Goal: Task Accomplishment & Management: Complete application form

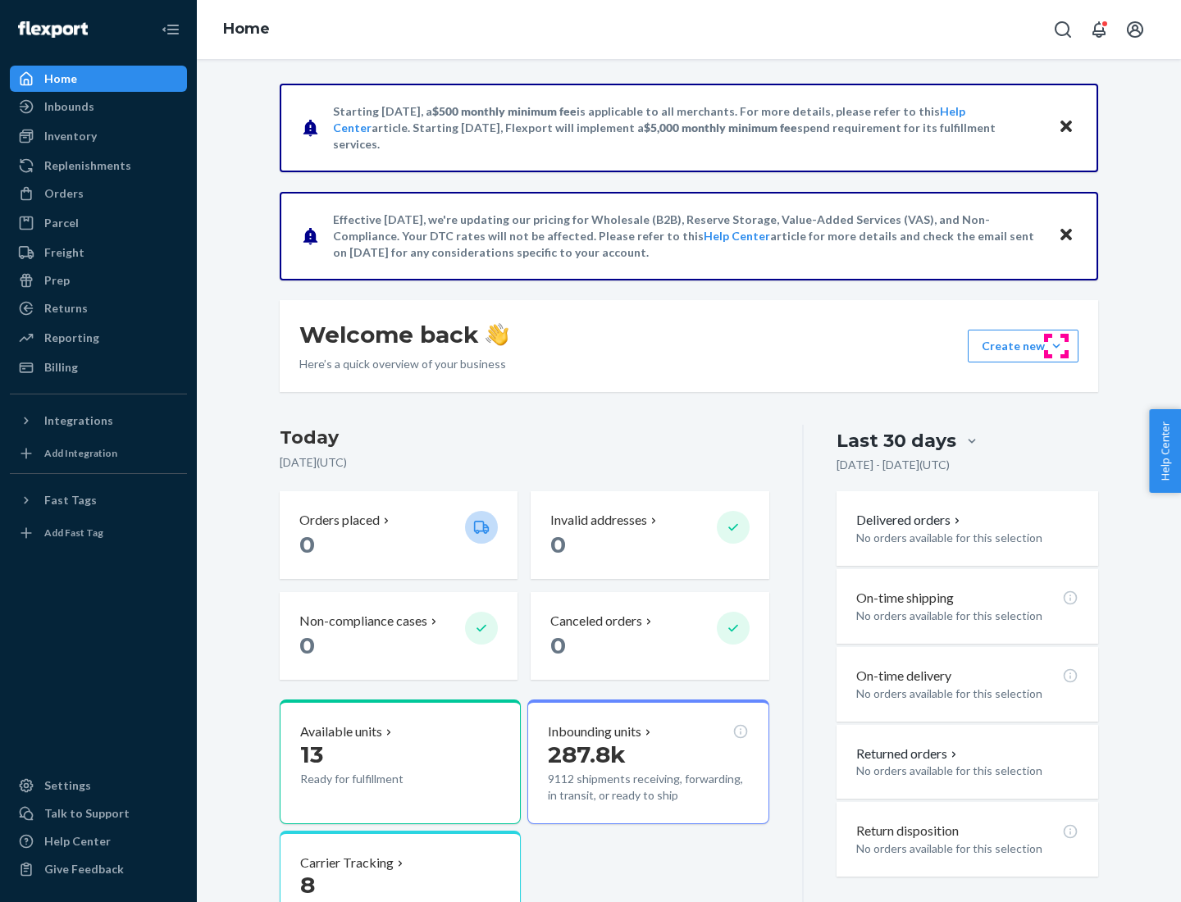
click at [1056, 346] on button "Create new Create new inbound Create new order Create new product" at bounding box center [1023, 346] width 111 height 33
click at [98, 107] on div "Inbounds" at bounding box center [98, 106] width 174 height 23
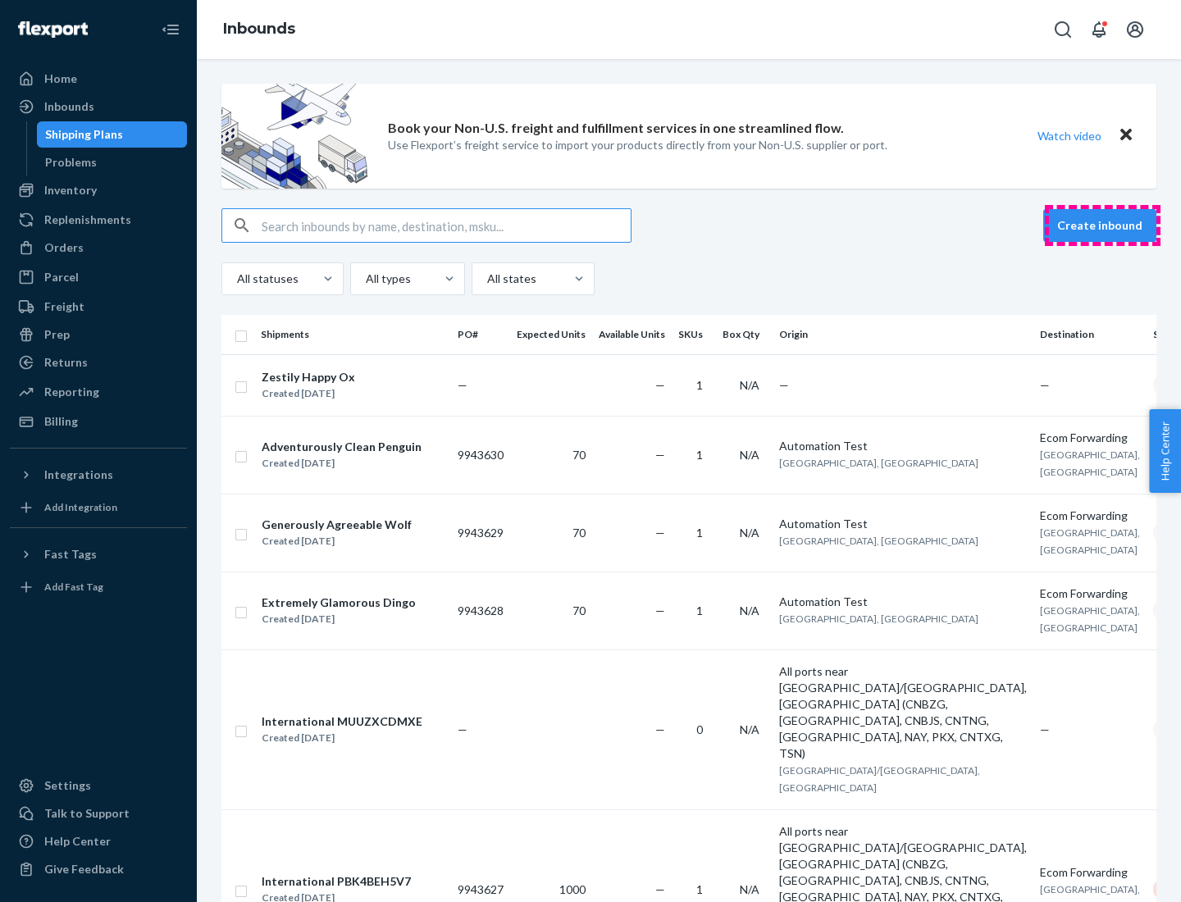
click at [1102, 226] on button "Create inbound" at bounding box center [1099, 225] width 113 height 33
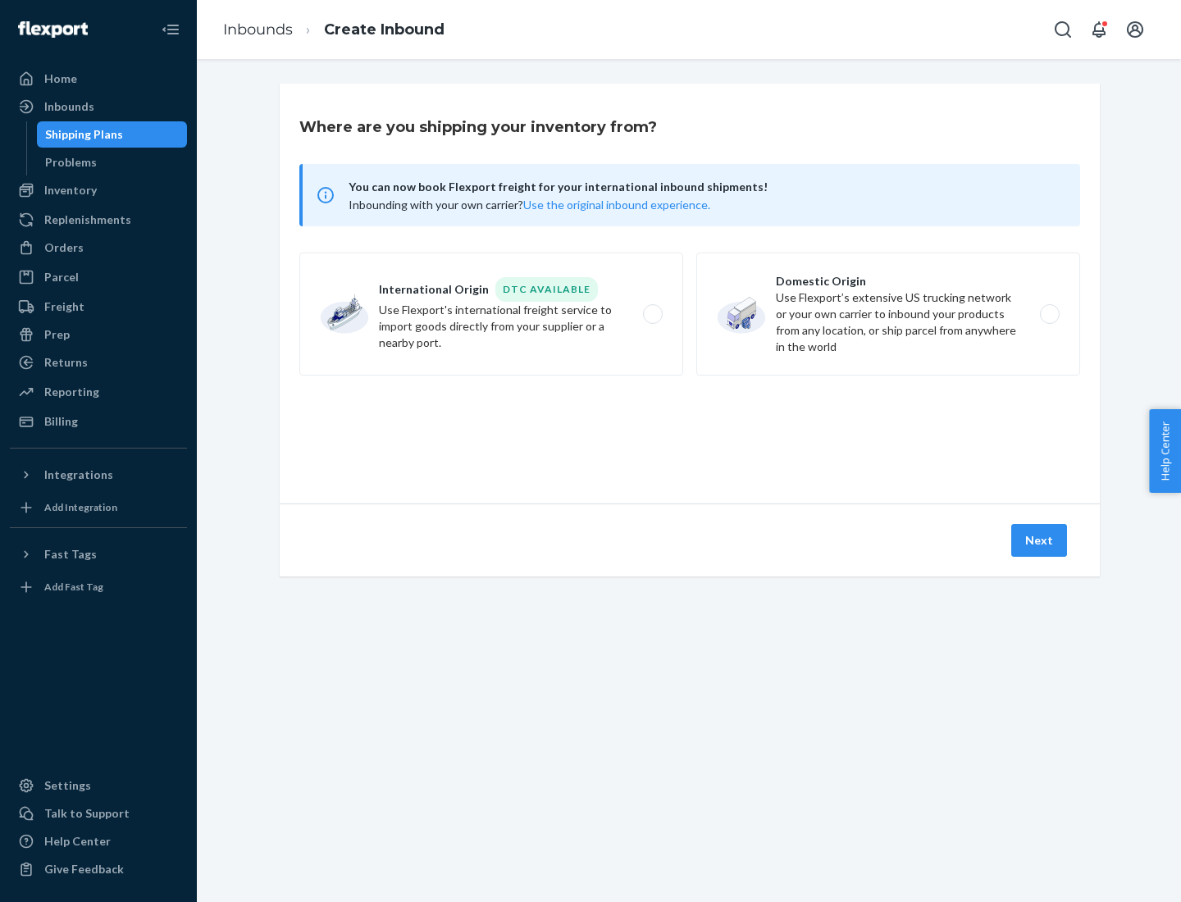
click at [888, 314] on label "Domestic Origin Use Flexport’s extensive US trucking network or your own carrie…" at bounding box center [888, 314] width 384 height 123
click at [1049, 314] on input "Domestic Origin Use Flexport’s extensive US trucking network or your own carrie…" at bounding box center [1054, 314] width 11 height 11
radio input "true"
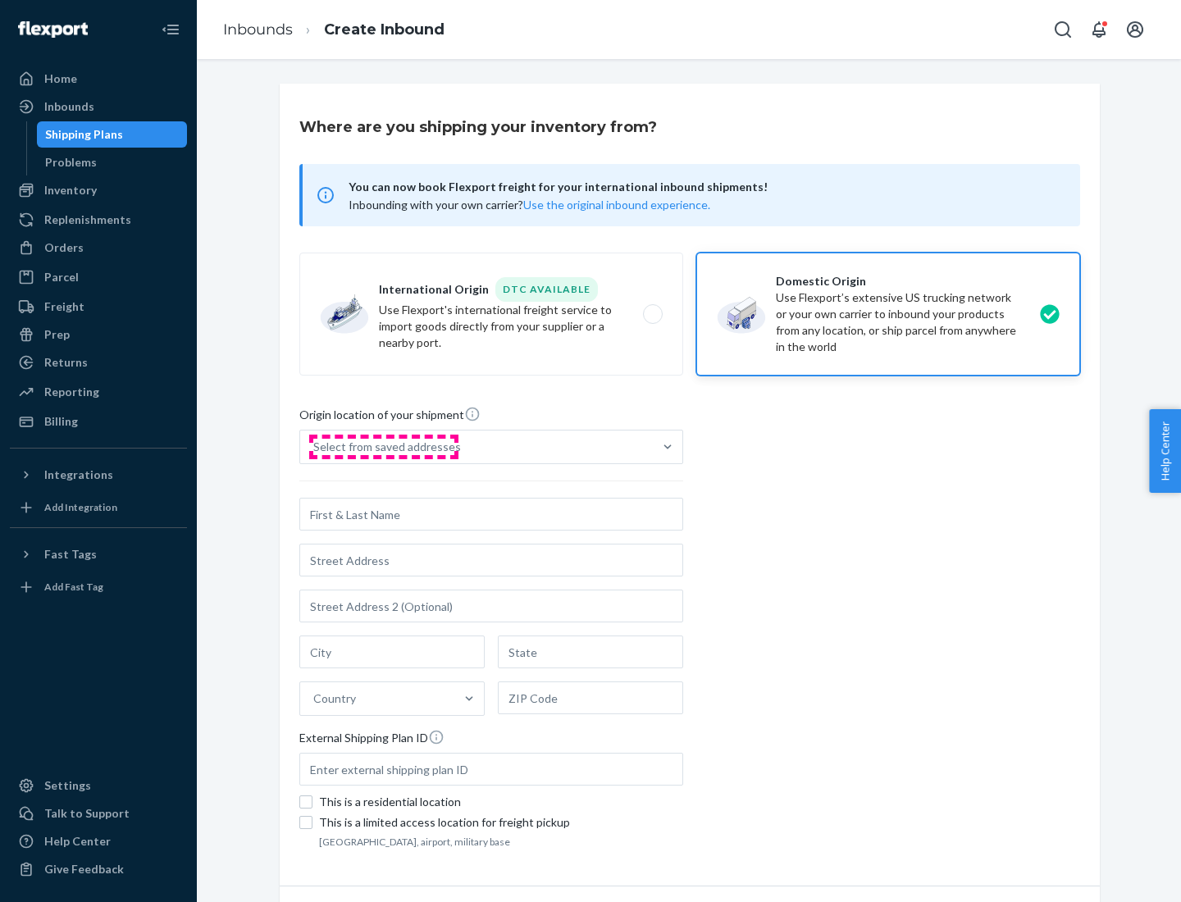
click at [383, 447] on div "Select from saved addresses" at bounding box center [387, 447] width 148 height 16
click at [315, 447] on input "Select from saved addresses" at bounding box center [314, 447] width 2 height 16
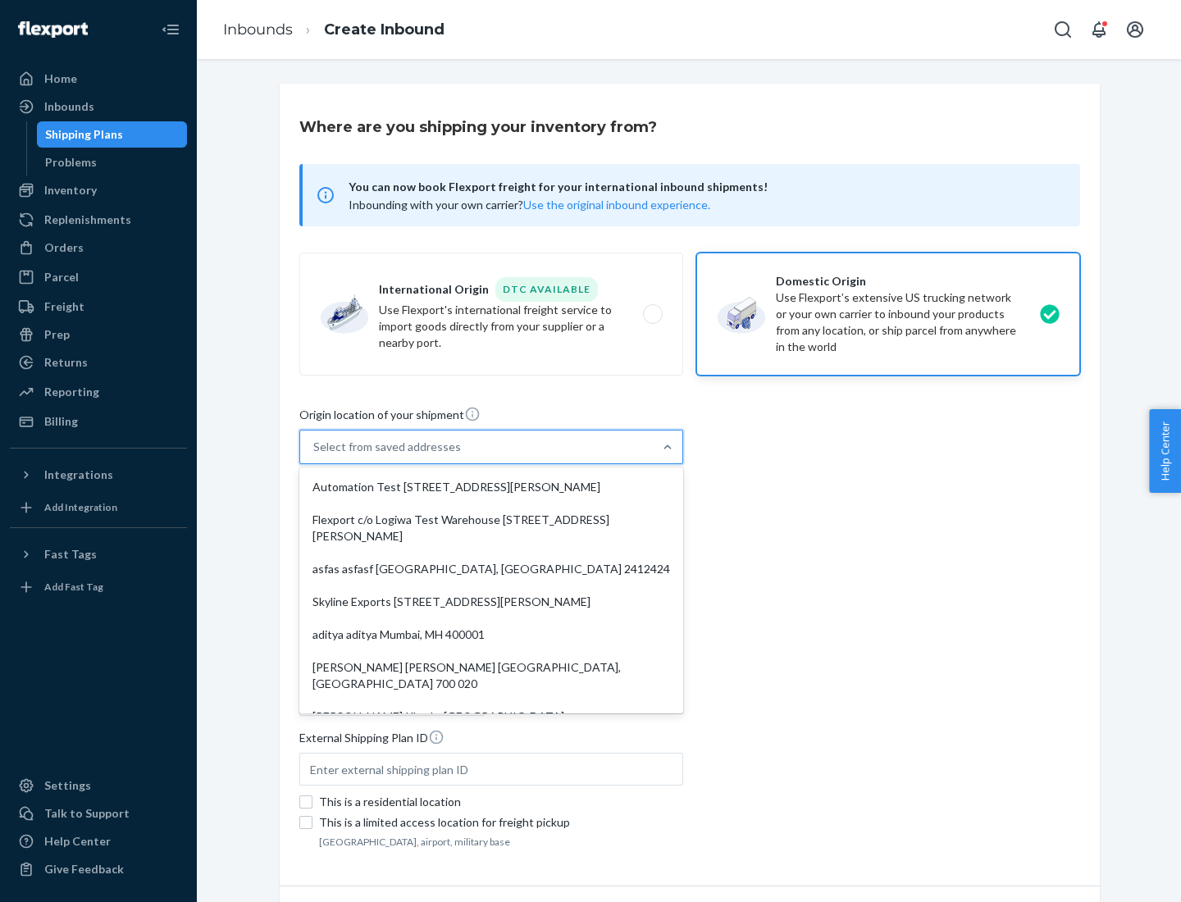
scroll to position [7, 0]
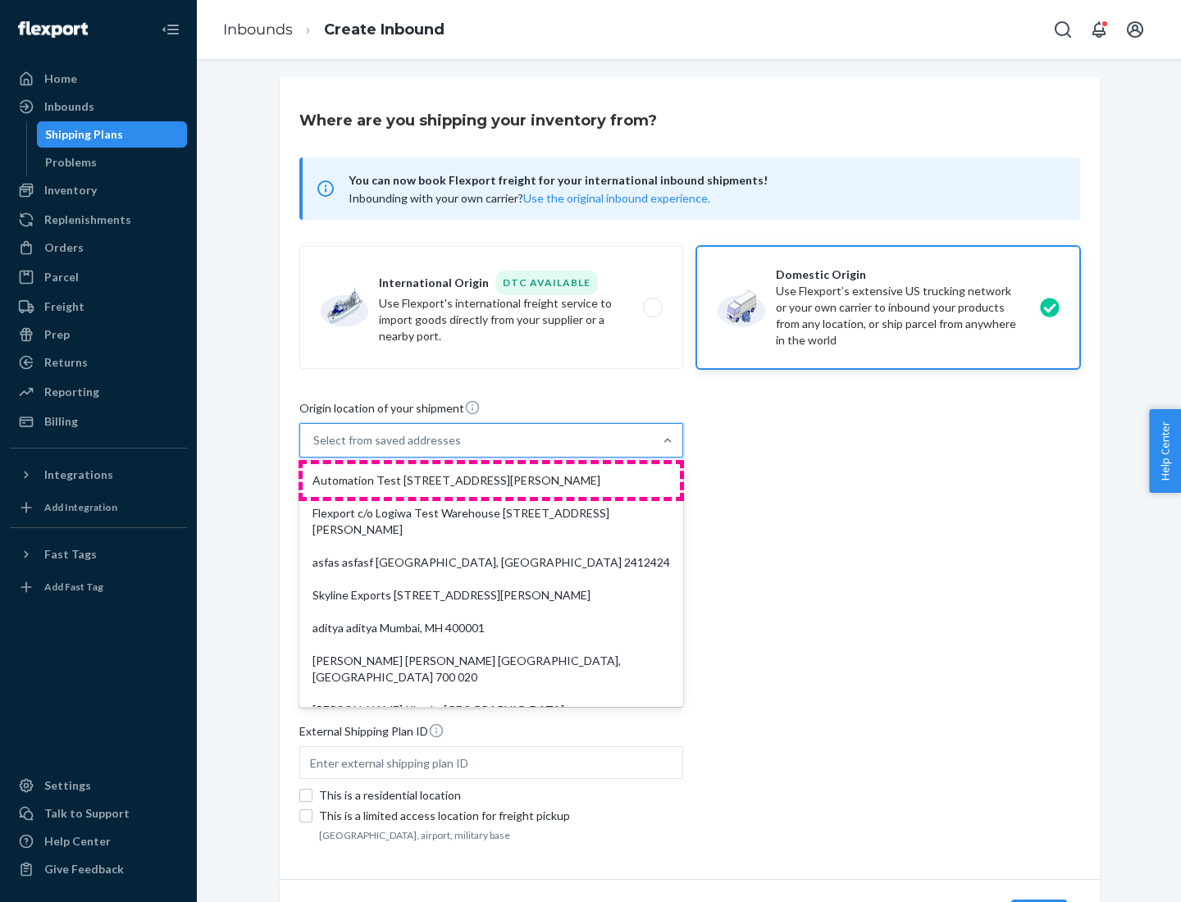
click at [491, 481] on div "Automation Test [STREET_ADDRESS][PERSON_NAME]" at bounding box center [491, 480] width 377 height 33
click at [315, 449] on input "option Automation Test [STREET_ADDRESS][PERSON_NAME]. 9 results available. Use …" at bounding box center [314, 440] width 2 height 16
type input "Automation Test"
type input "9th Floor"
type input "[GEOGRAPHIC_DATA]"
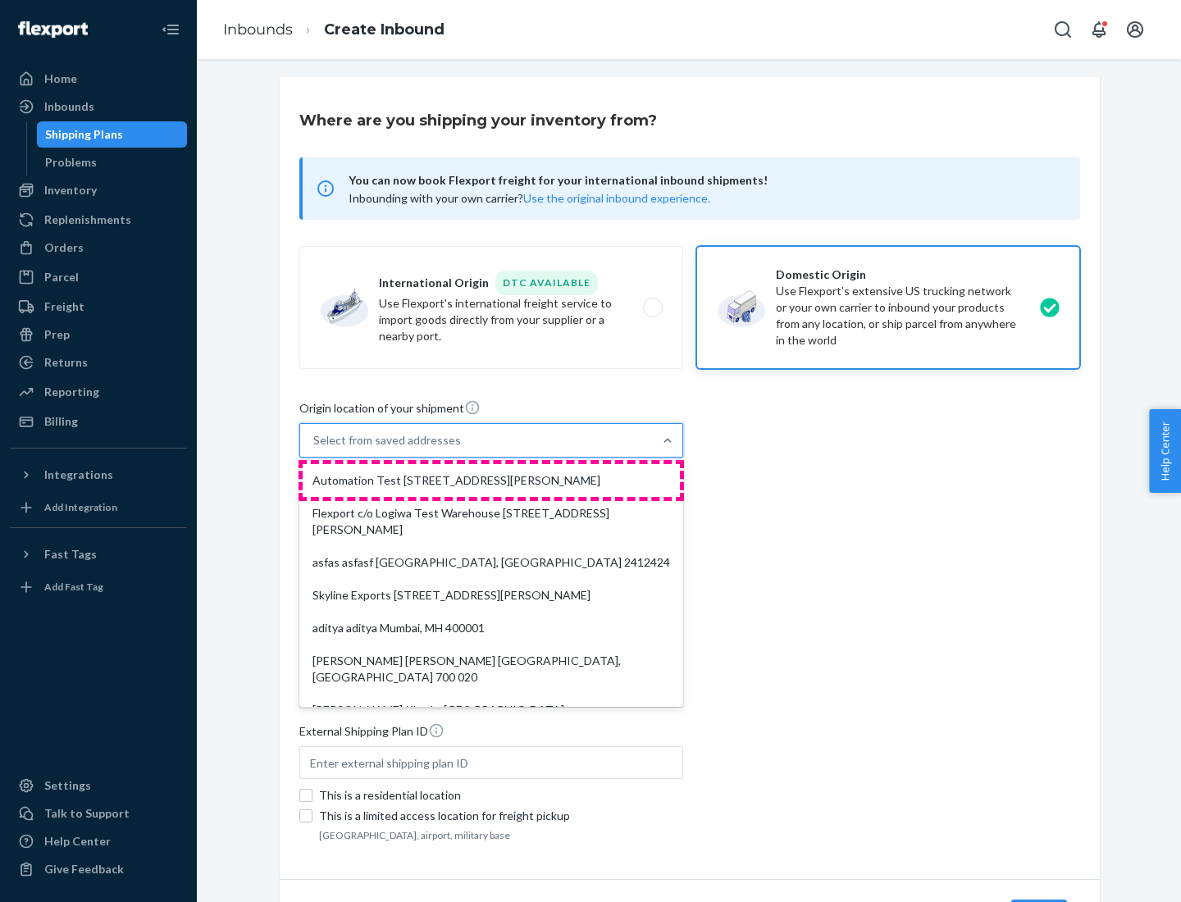
type input "CA"
type input "94104"
type input "[STREET_ADDRESS][PERSON_NAME]"
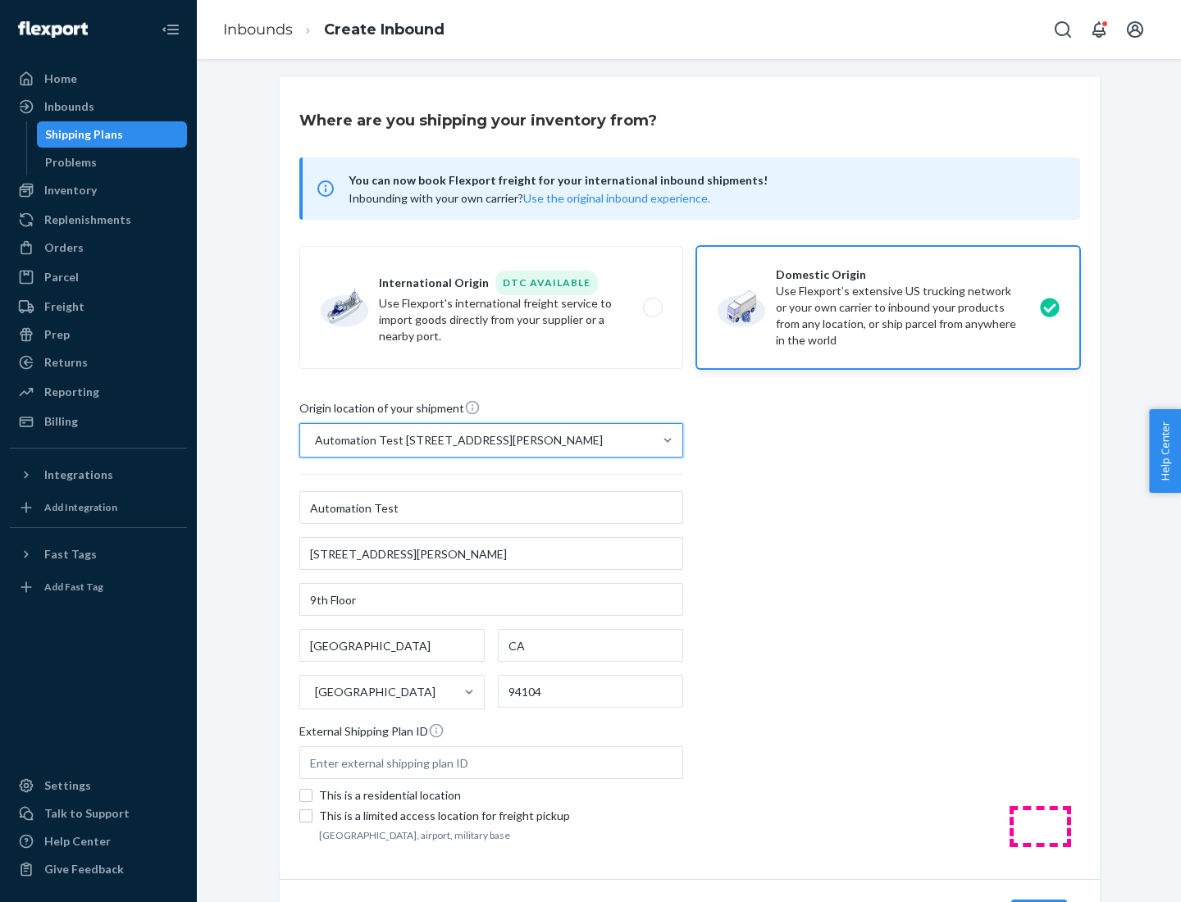
scroll to position [96, 0]
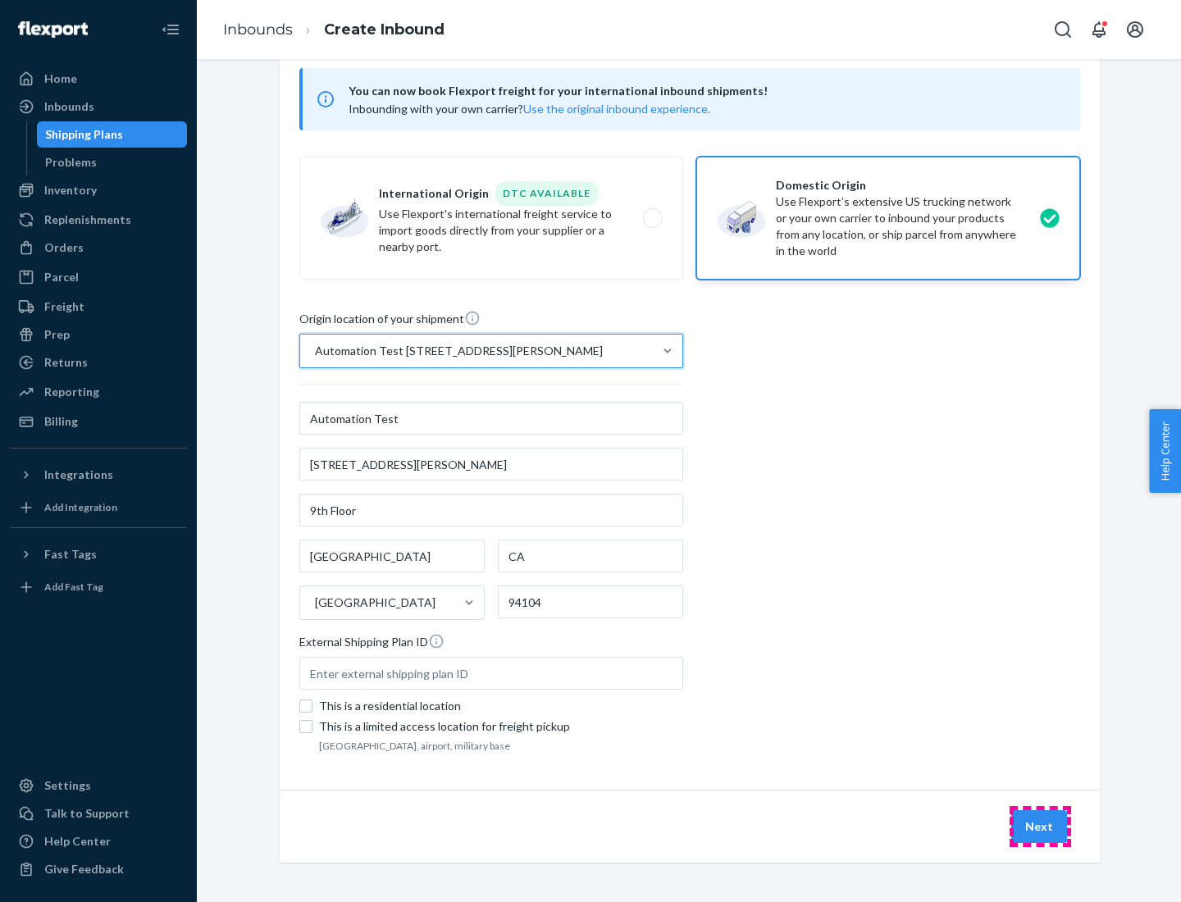
click at [1040, 827] on button "Next" at bounding box center [1039, 826] width 56 height 33
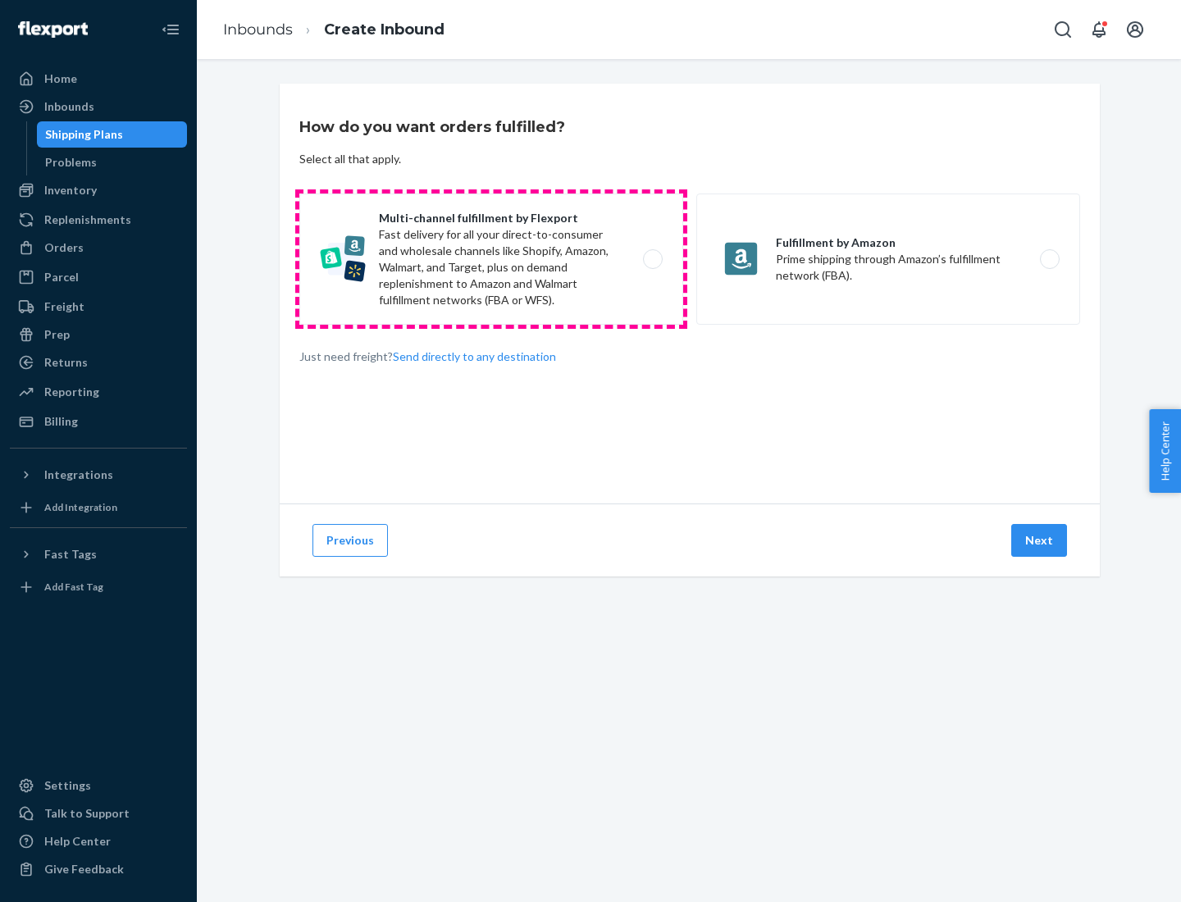
click at [491, 259] on label "Multi-channel fulfillment by Flexport Fast delivery for all your direct-to-cons…" at bounding box center [491, 259] width 384 height 131
click at [652, 259] on input "Multi-channel fulfillment by Flexport Fast delivery for all your direct-to-cons…" at bounding box center [657, 259] width 11 height 11
radio input "true"
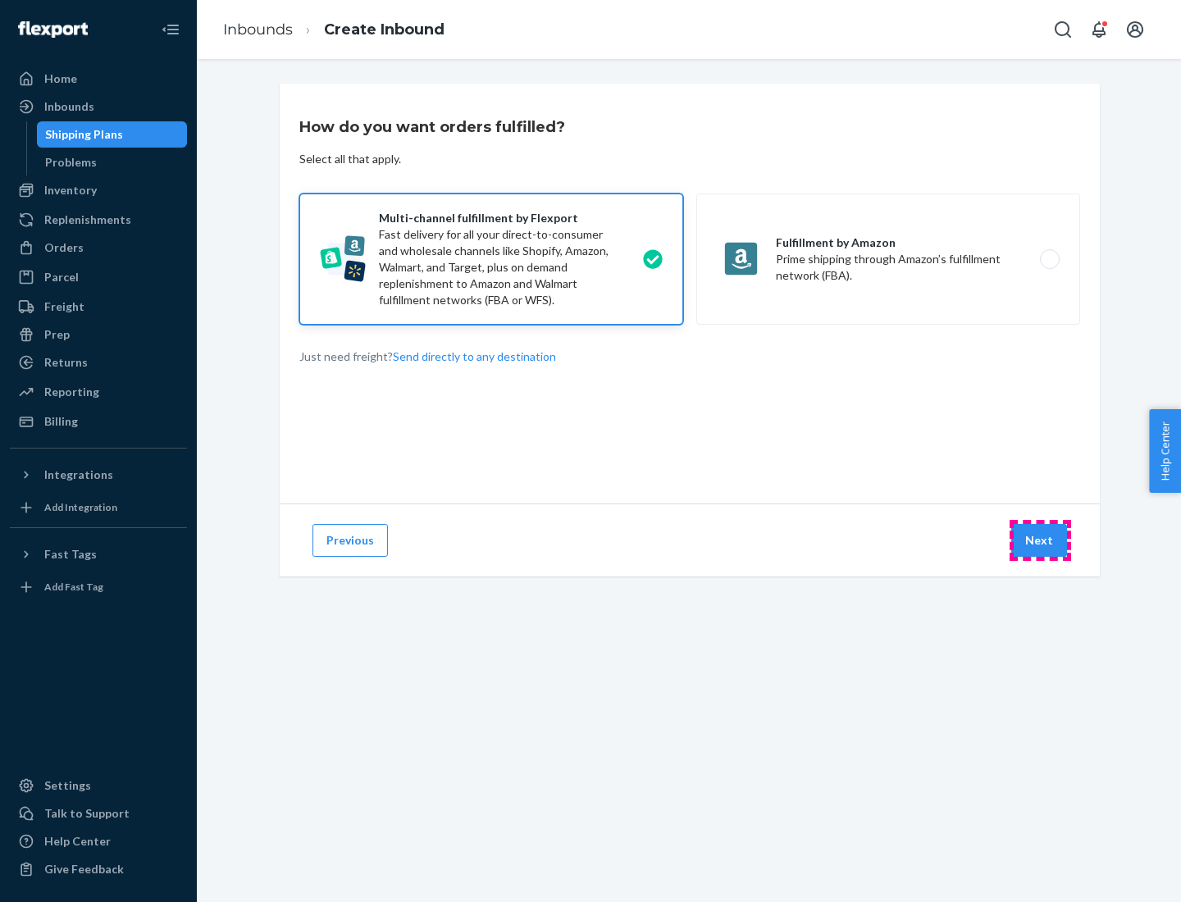
click at [1040, 540] on button "Next" at bounding box center [1039, 540] width 56 height 33
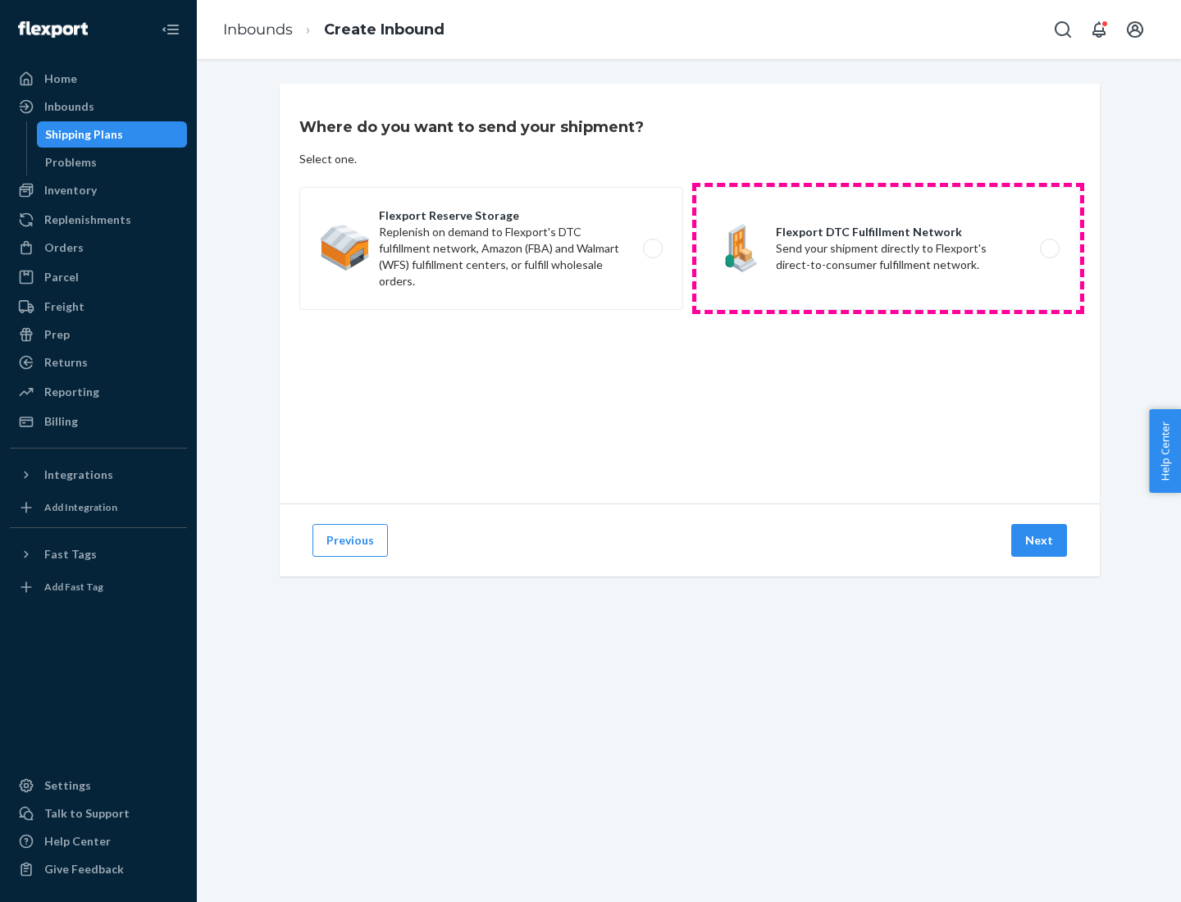
click at [888, 248] on label "Flexport DTC Fulfillment Network Send your shipment directly to Flexport's dire…" at bounding box center [888, 248] width 384 height 123
click at [1049, 248] on input "Flexport DTC Fulfillment Network Send your shipment directly to Flexport's dire…" at bounding box center [1054, 249] width 11 height 11
radio input "true"
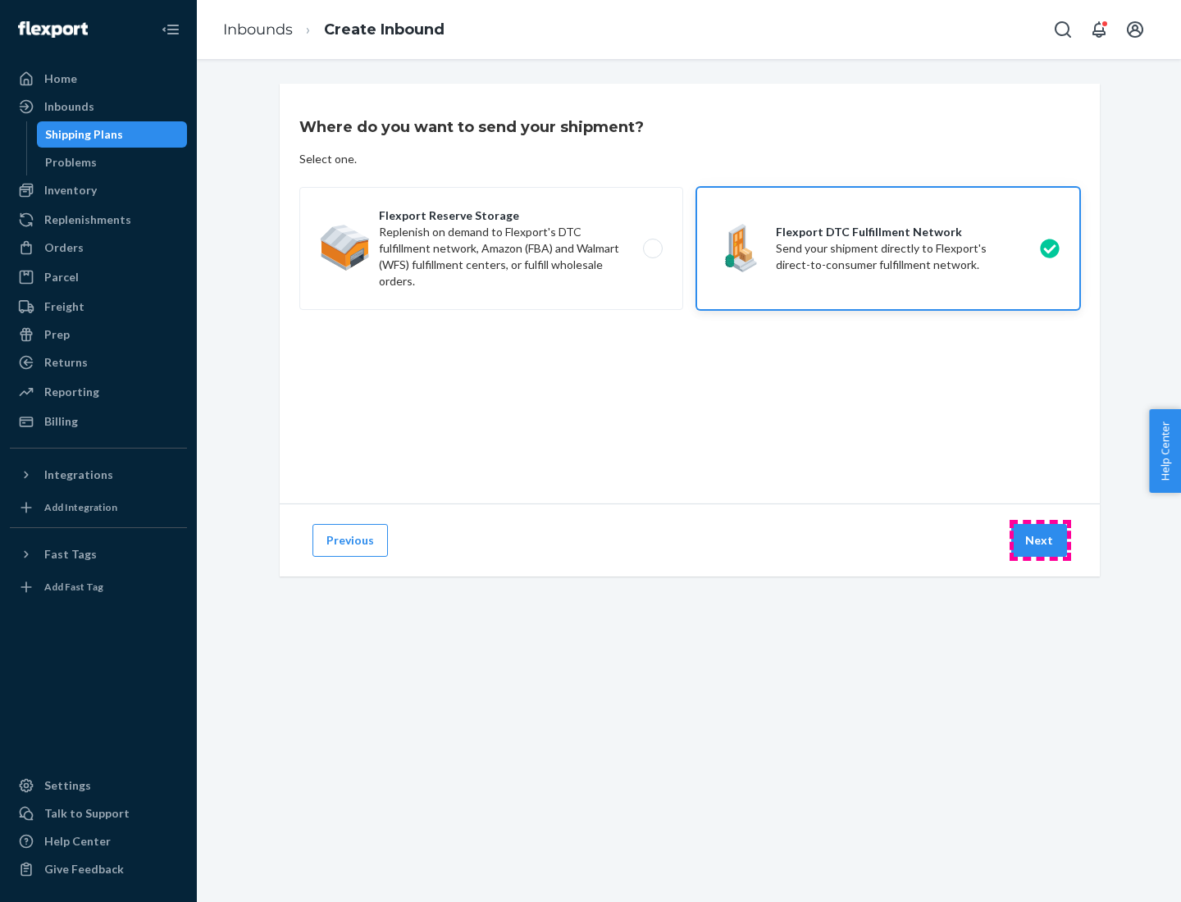
click at [1040, 540] on button "Next" at bounding box center [1039, 540] width 56 height 33
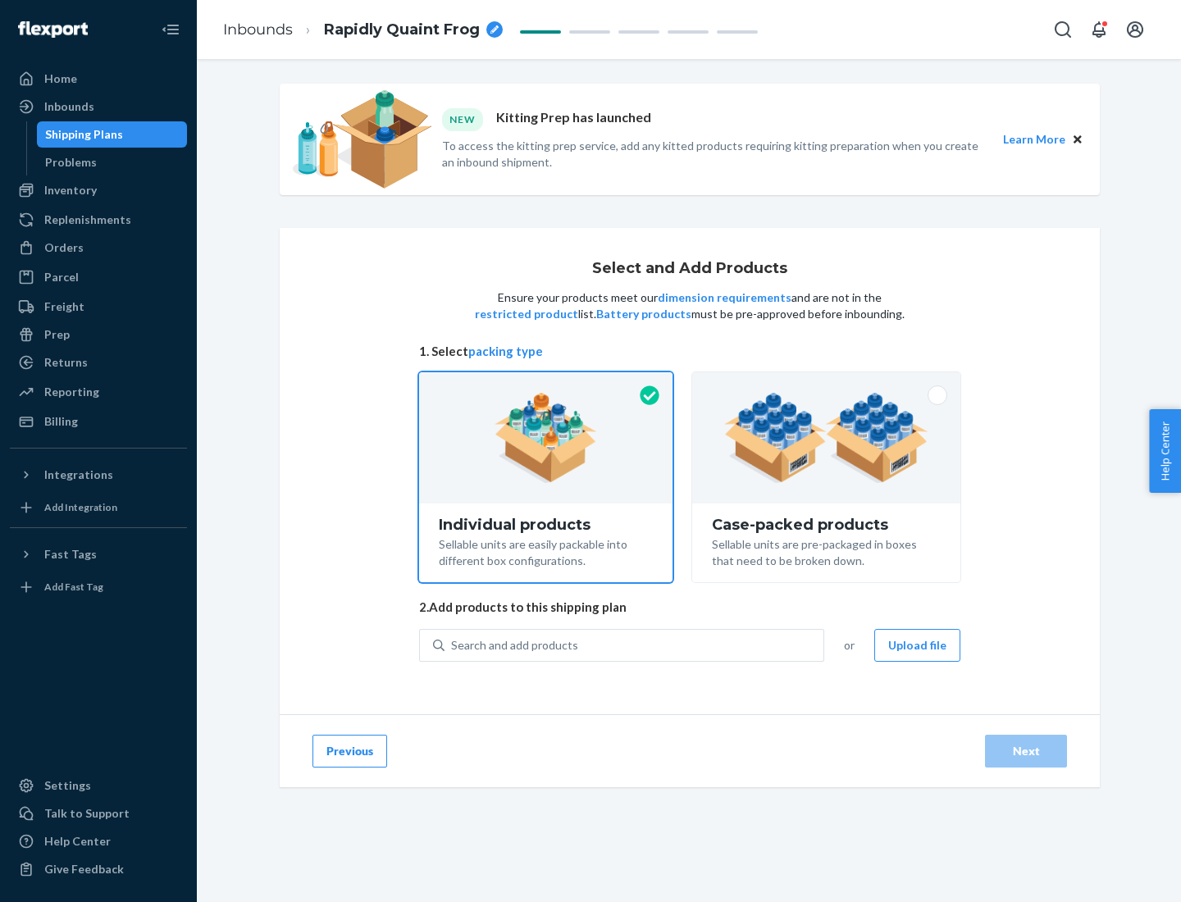
click at [827, 438] on img at bounding box center [826, 438] width 204 height 90
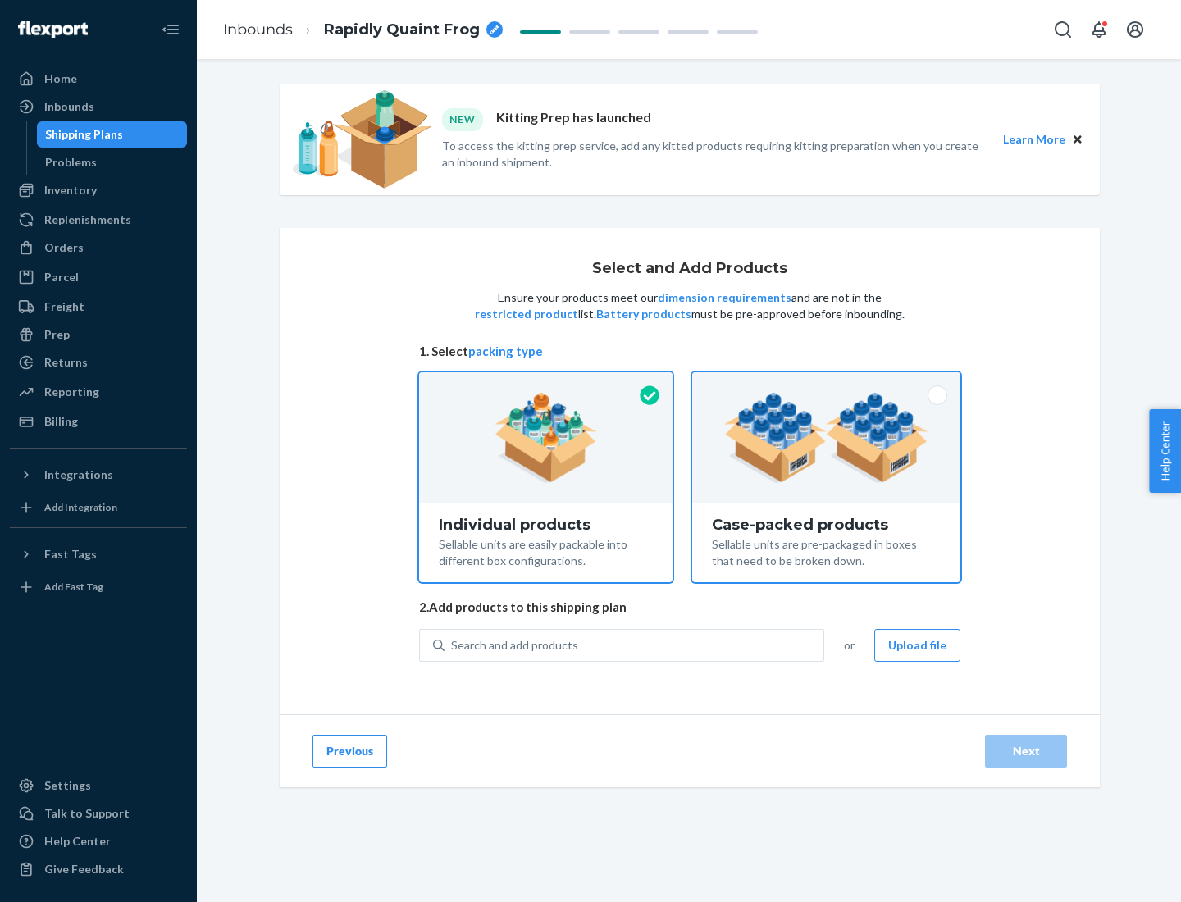
click at [827, 383] on input "Case-packed products Sellable units are pre-packaged in boxes that need to be b…" at bounding box center [826, 377] width 11 height 11
radio input "true"
radio input "false"
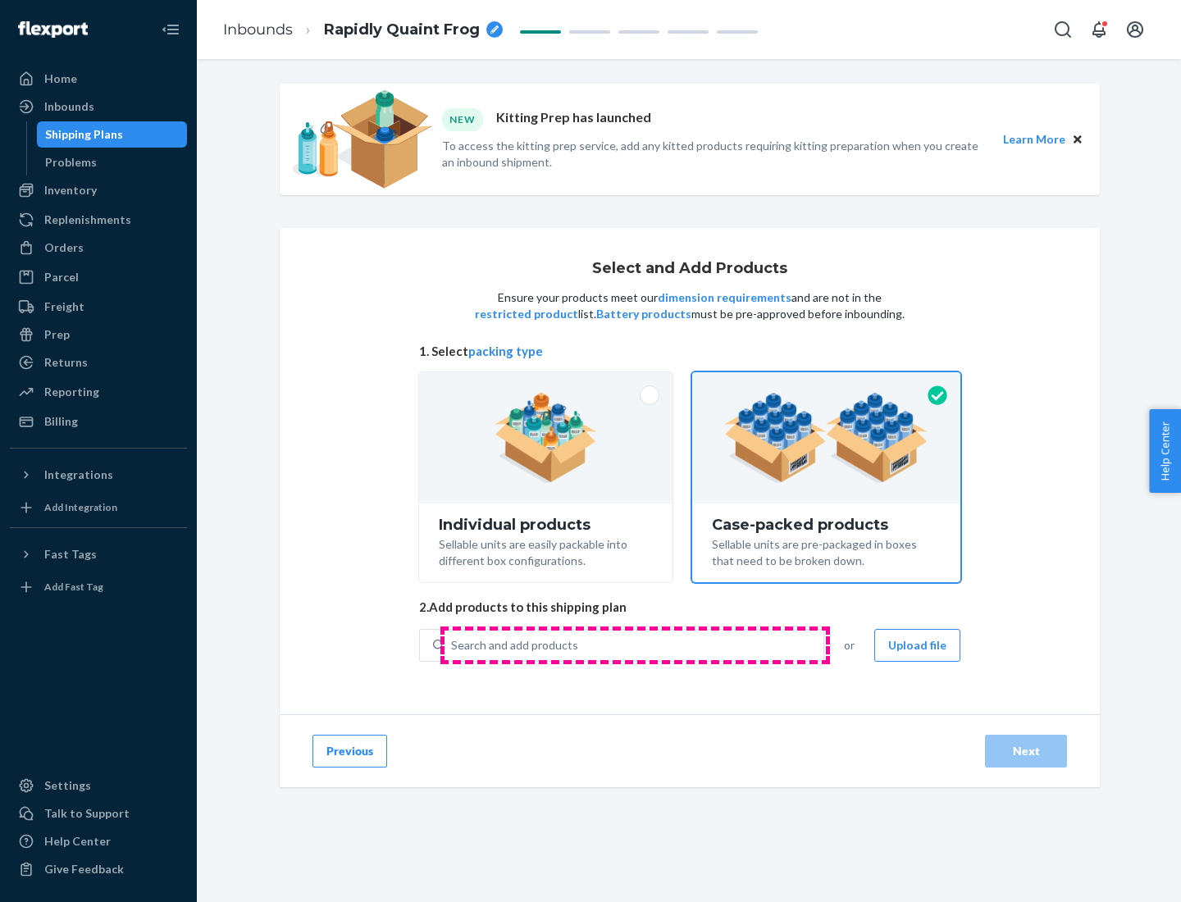
click at [635, 645] on div "Search and add products" at bounding box center [633, 646] width 379 height 30
click at [453, 645] on input "Search and add products" at bounding box center [452, 645] width 2 height 16
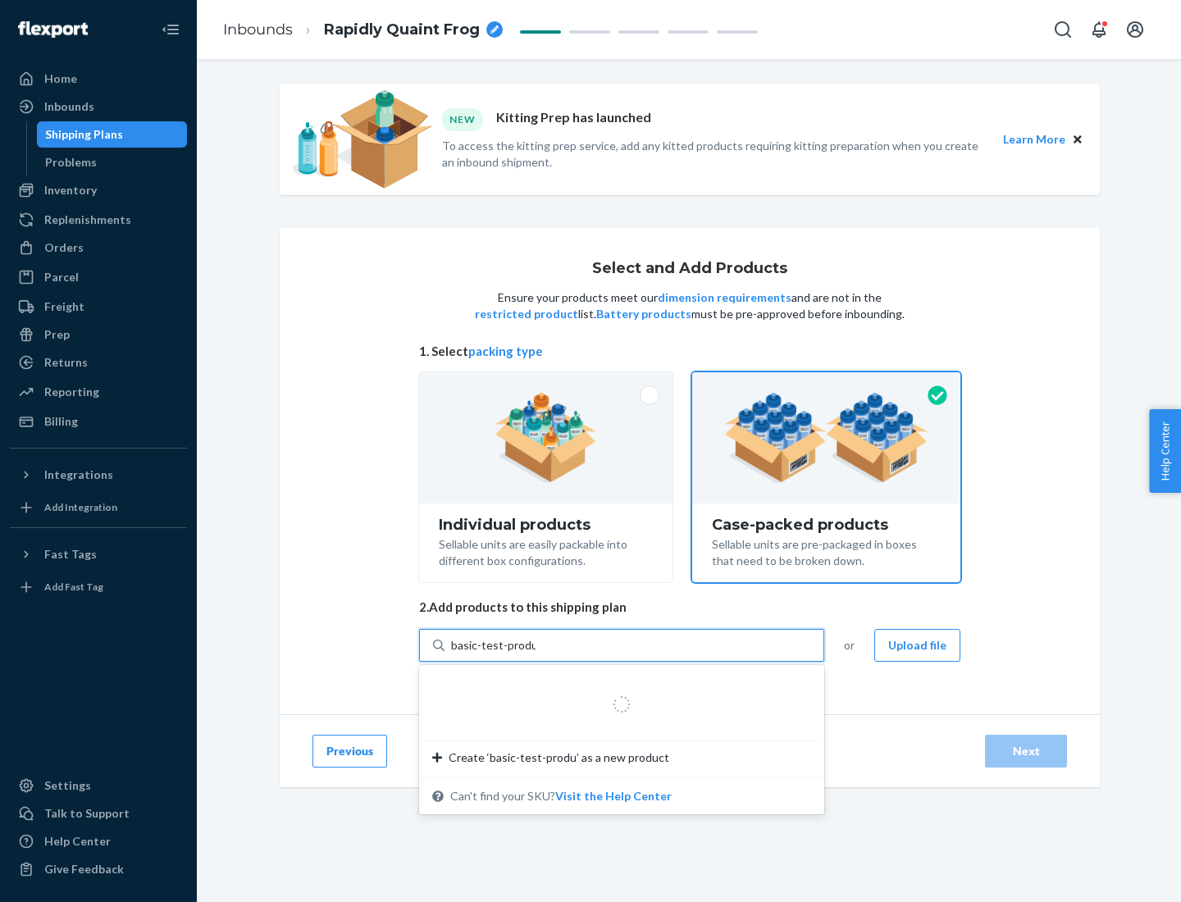
type input "basic-test-product-1"
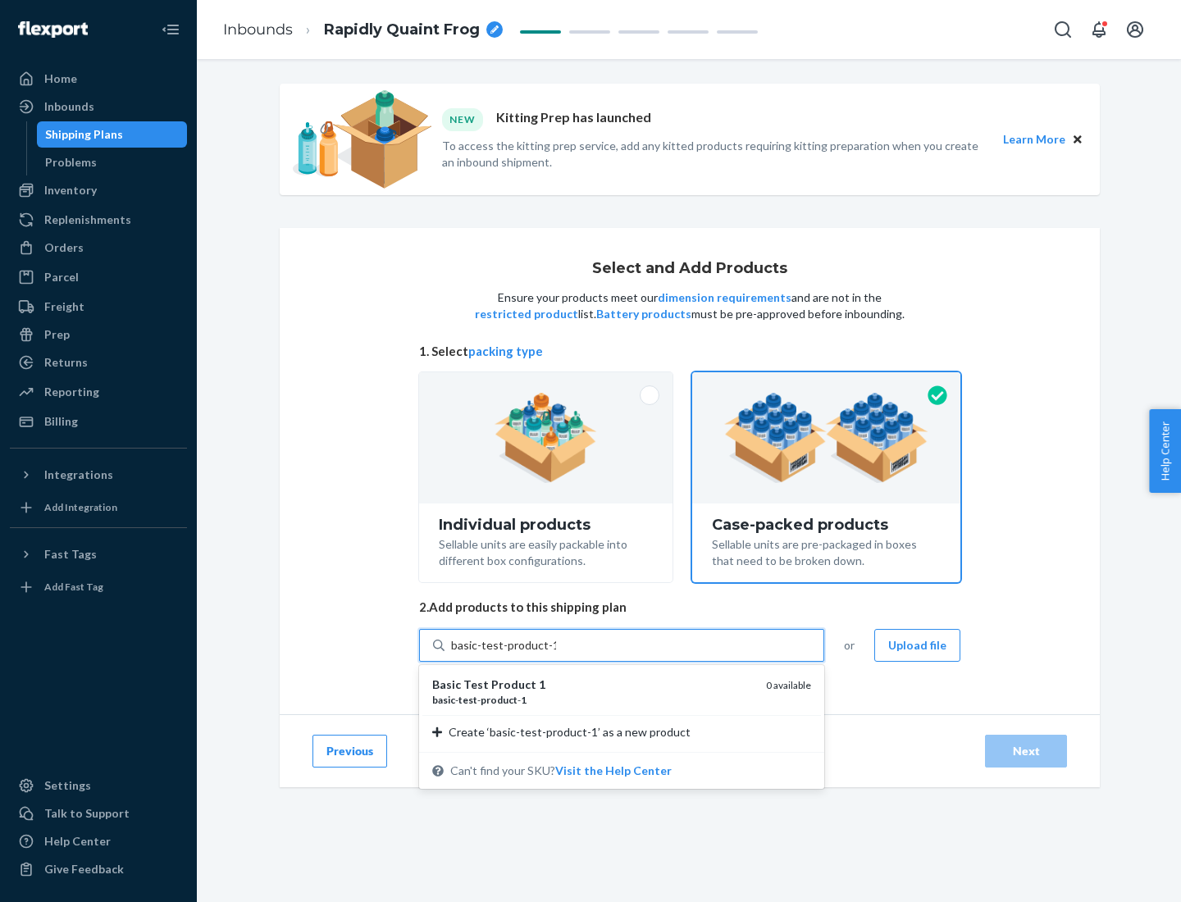
click at [593, 700] on div "basic - test - product - 1" at bounding box center [592, 700] width 321 height 14
click at [556, 654] on input "basic-test-product-1" at bounding box center [503, 645] width 105 height 16
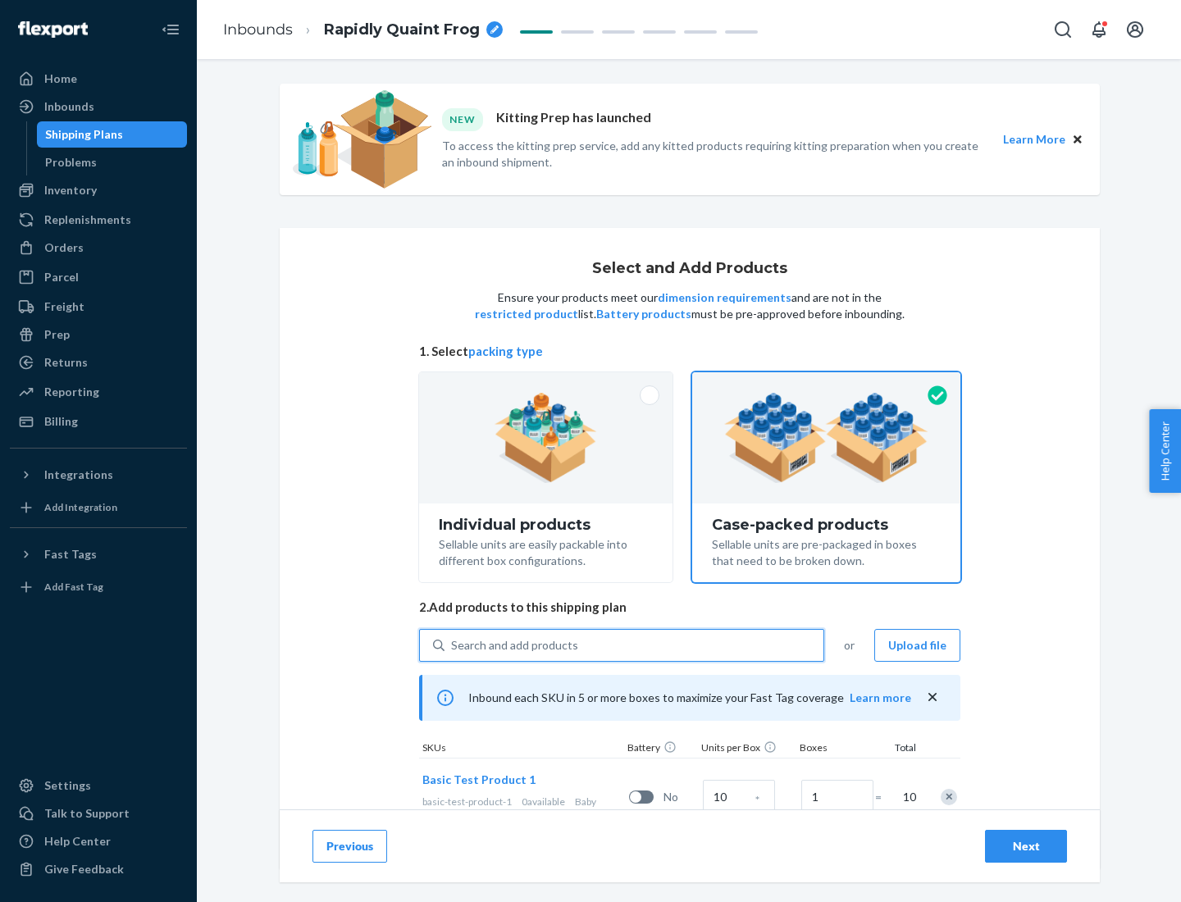
scroll to position [59, 0]
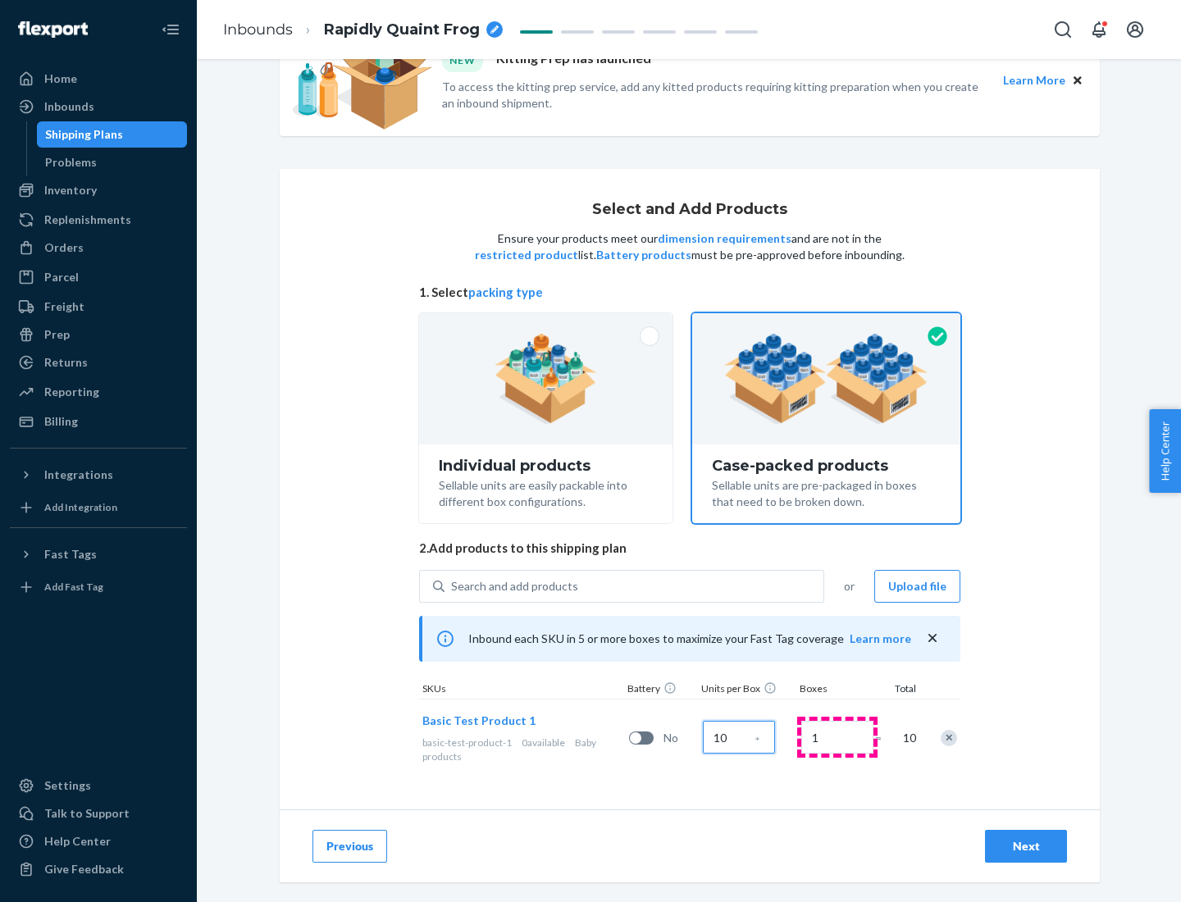
type input "10"
type input "7"
click at [1026, 846] on div "Next" at bounding box center [1026, 846] width 54 height 16
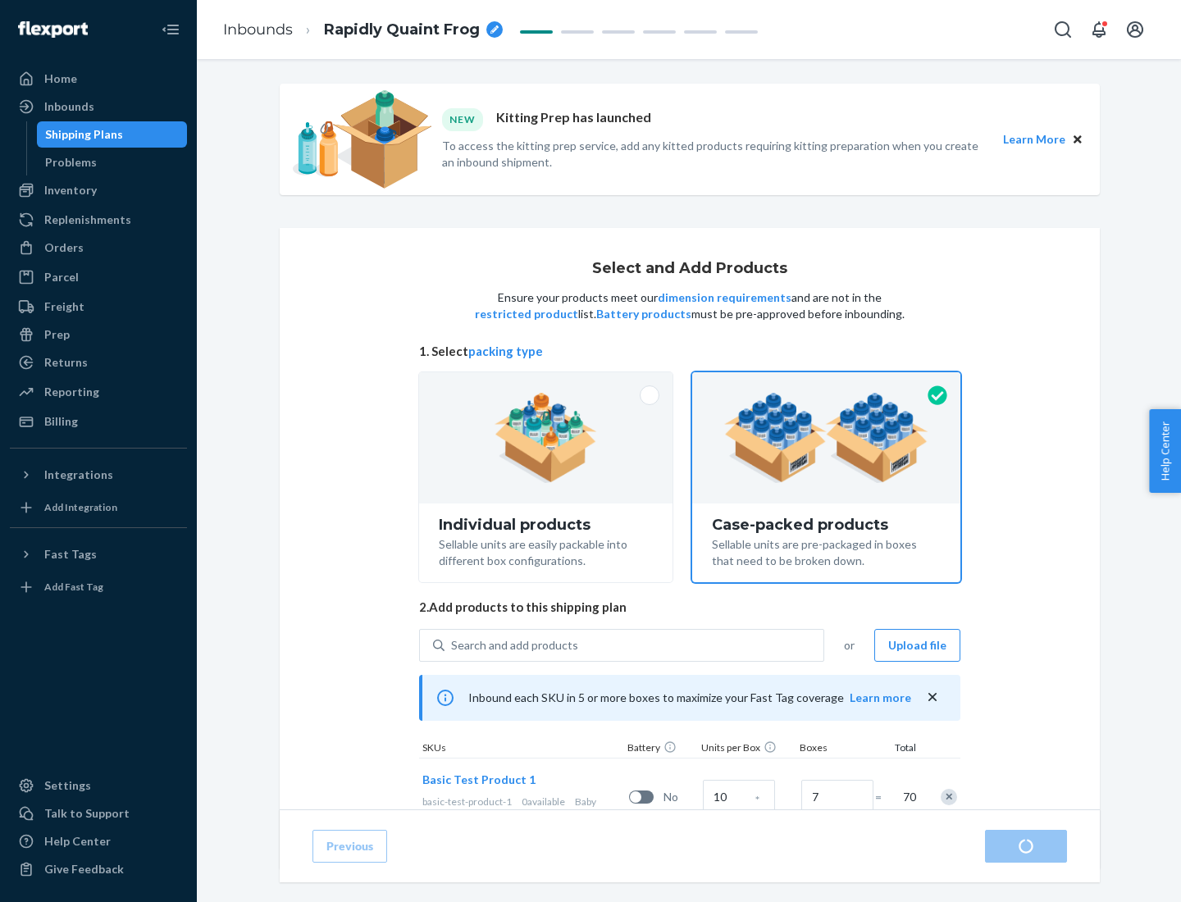
radio input "true"
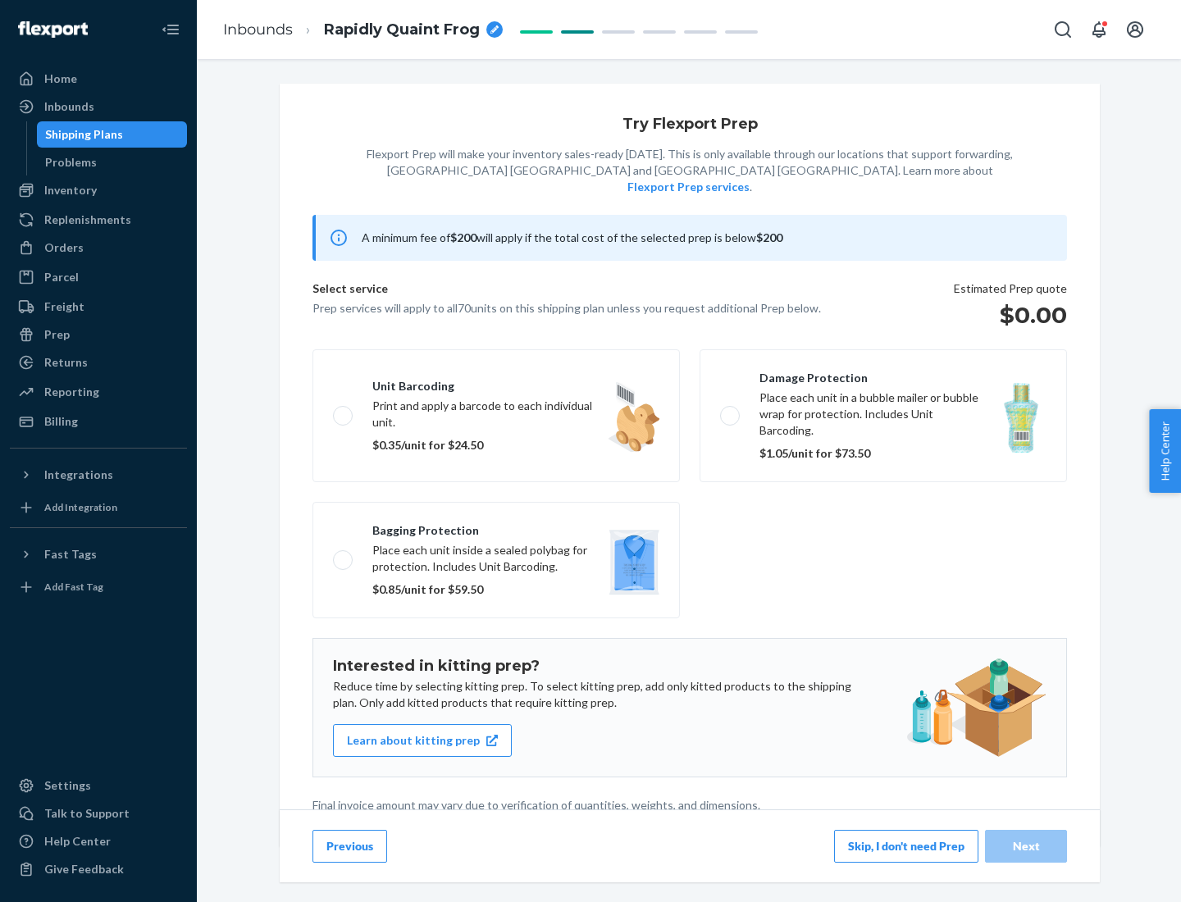
scroll to position [4, 0]
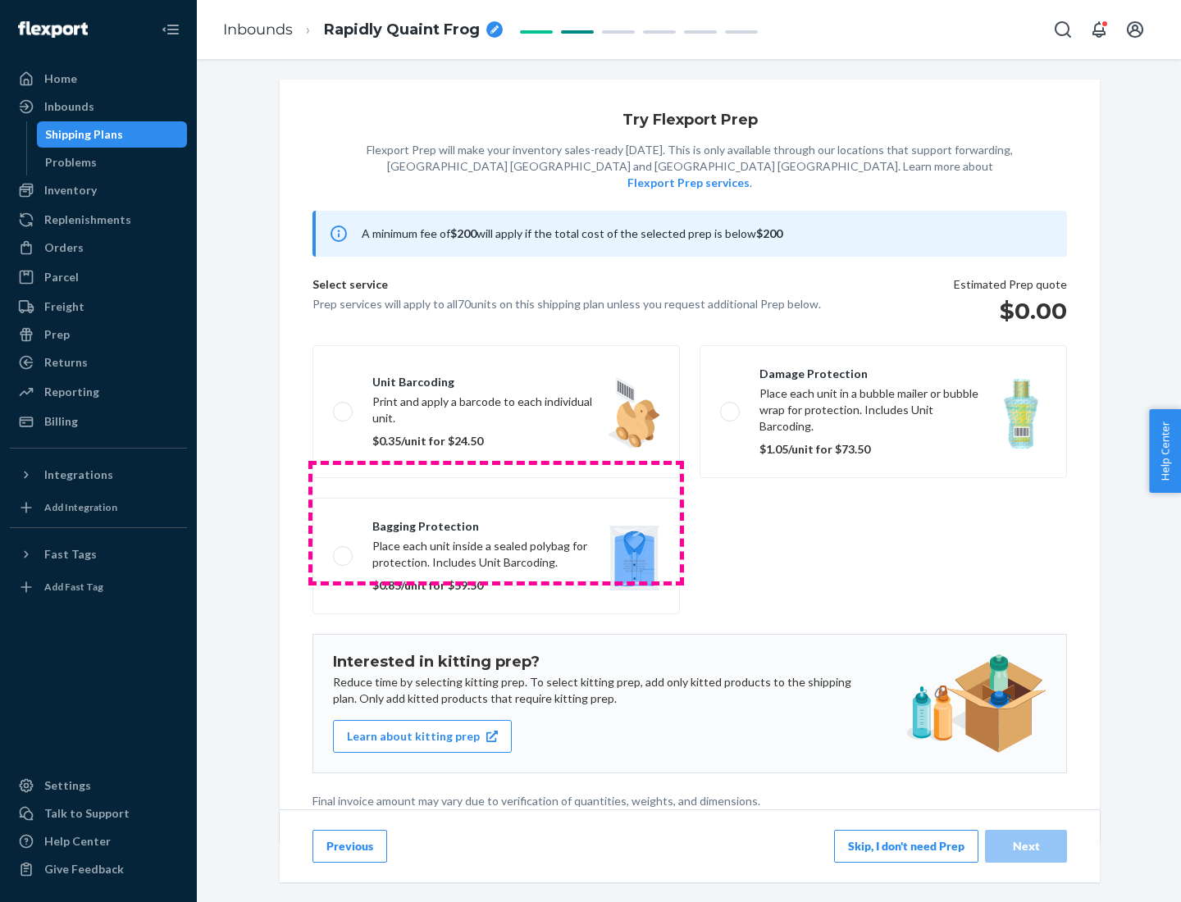
click at [496, 522] on label "Bagging protection Place each unit inside a sealed polybag for protection. Incl…" at bounding box center [495, 556] width 367 height 116
click at [344, 550] on input "Bagging protection Place each unit inside a sealed polybag for protection. Incl…" at bounding box center [338, 555] width 11 height 11
checkbox input "true"
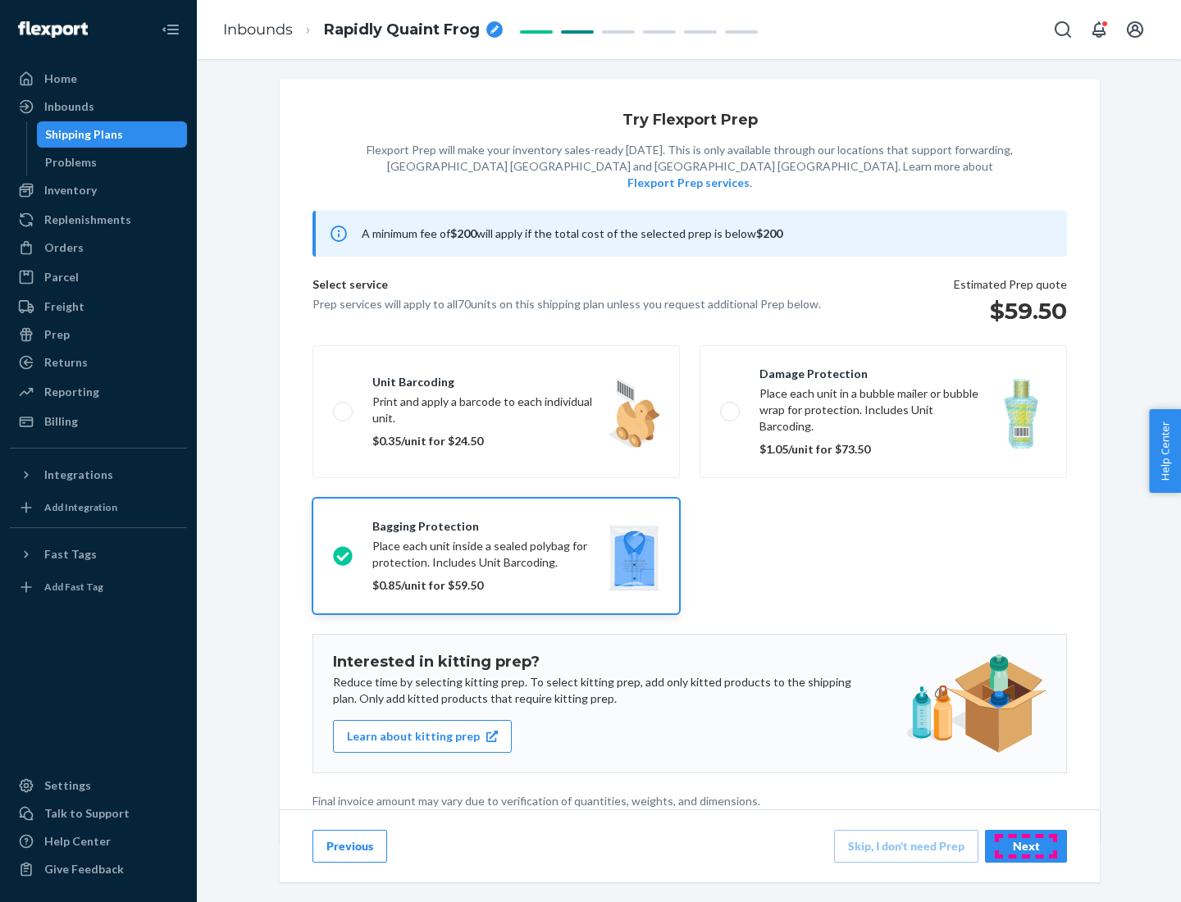
click at [1026, 845] on div "Next" at bounding box center [1026, 846] width 54 height 16
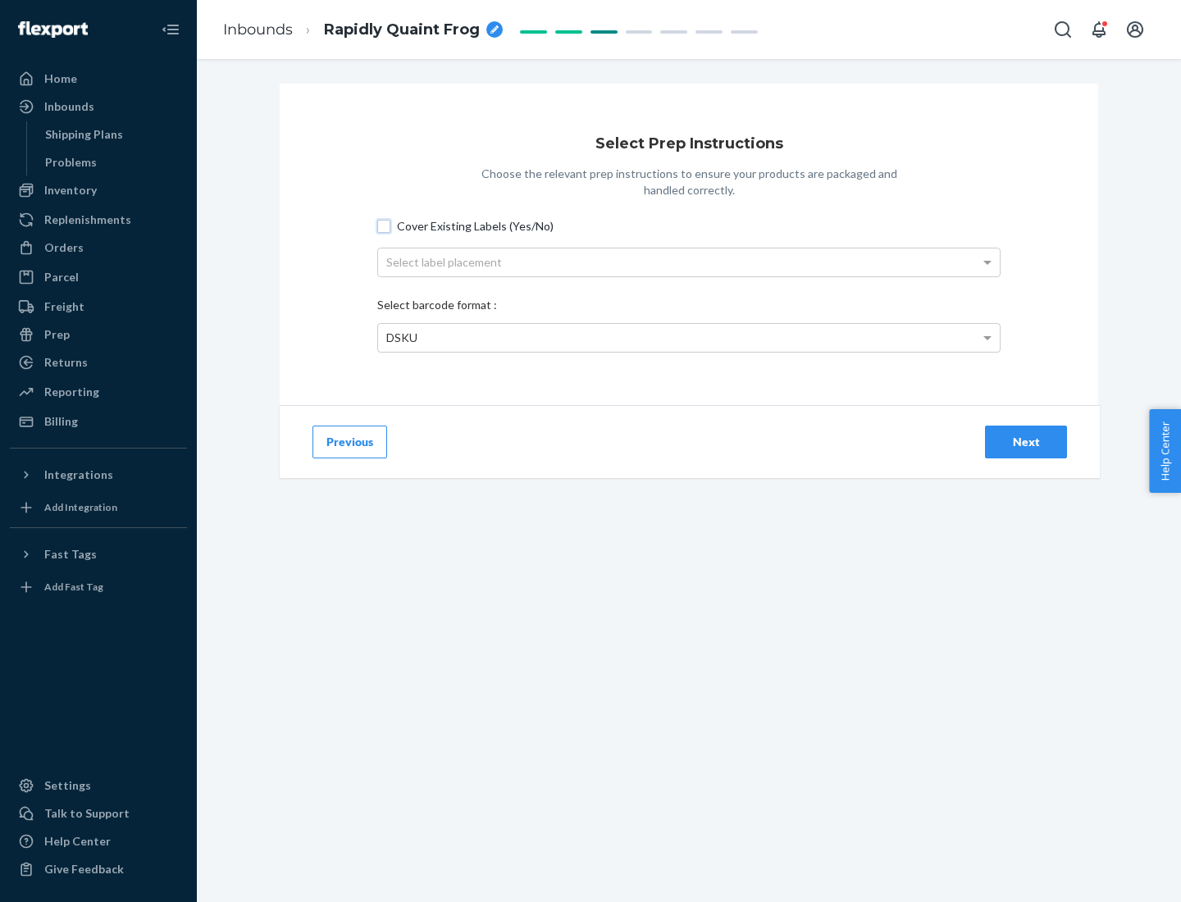
click at [384, 226] on input "Cover Existing Labels (Yes/No)" at bounding box center [383, 226] width 13 height 13
checkbox input "true"
click at [689, 262] on div "Select label placement" at bounding box center [689, 262] width 622 height 28
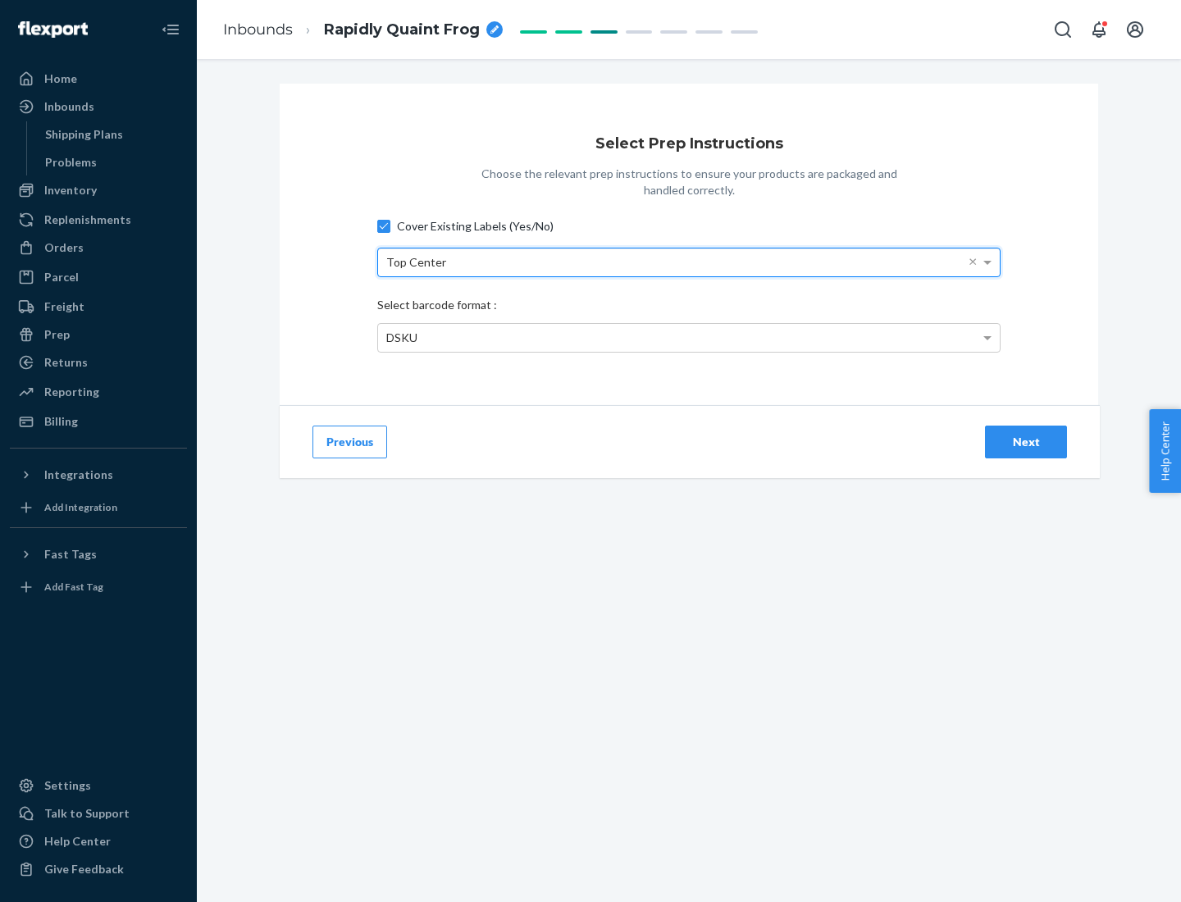
click at [689, 337] on div "DSKU" at bounding box center [689, 338] width 622 height 28
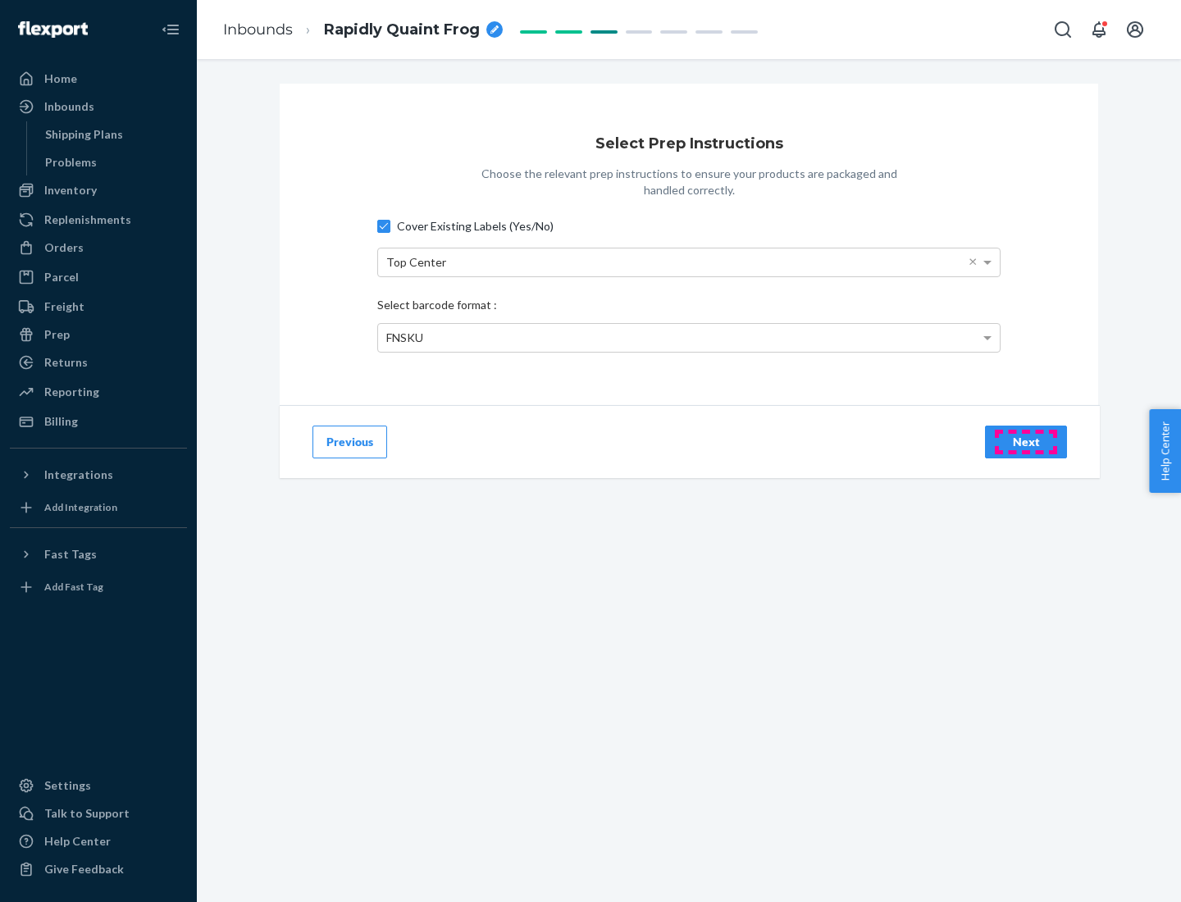
click at [1026, 441] on div "Next" at bounding box center [1026, 442] width 54 height 16
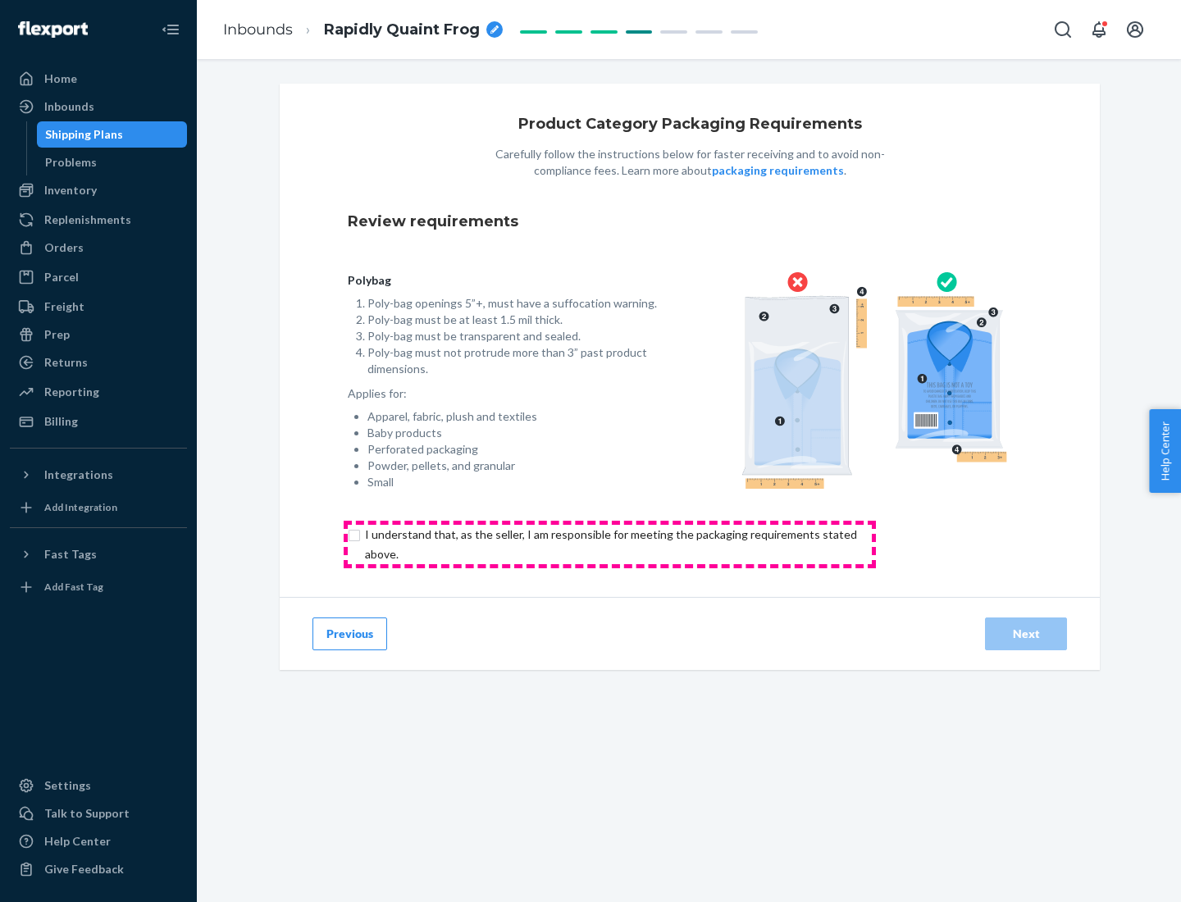
click at [609, 544] on input "checkbox" at bounding box center [620, 544] width 545 height 39
checkbox input "true"
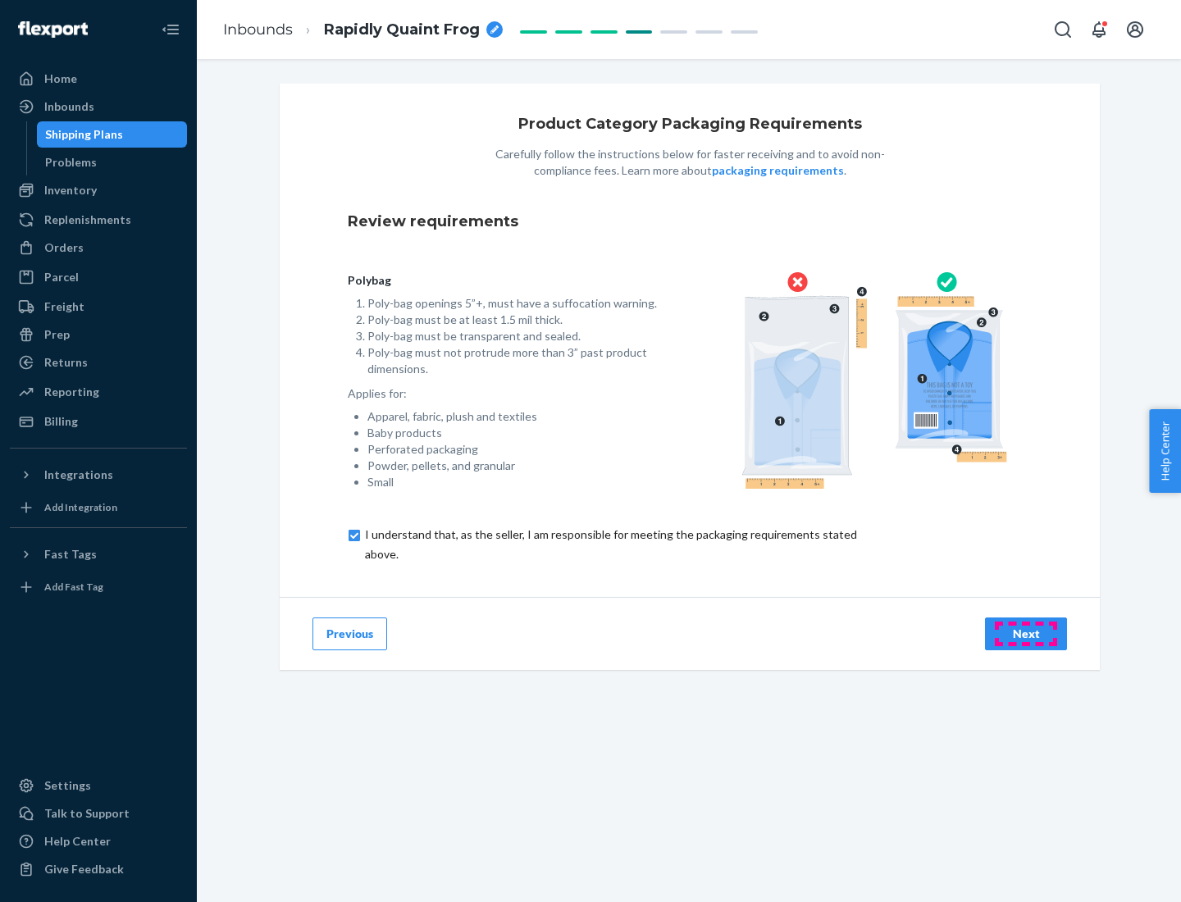
click at [1026, 633] on div "Next" at bounding box center [1026, 634] width 54 height 16
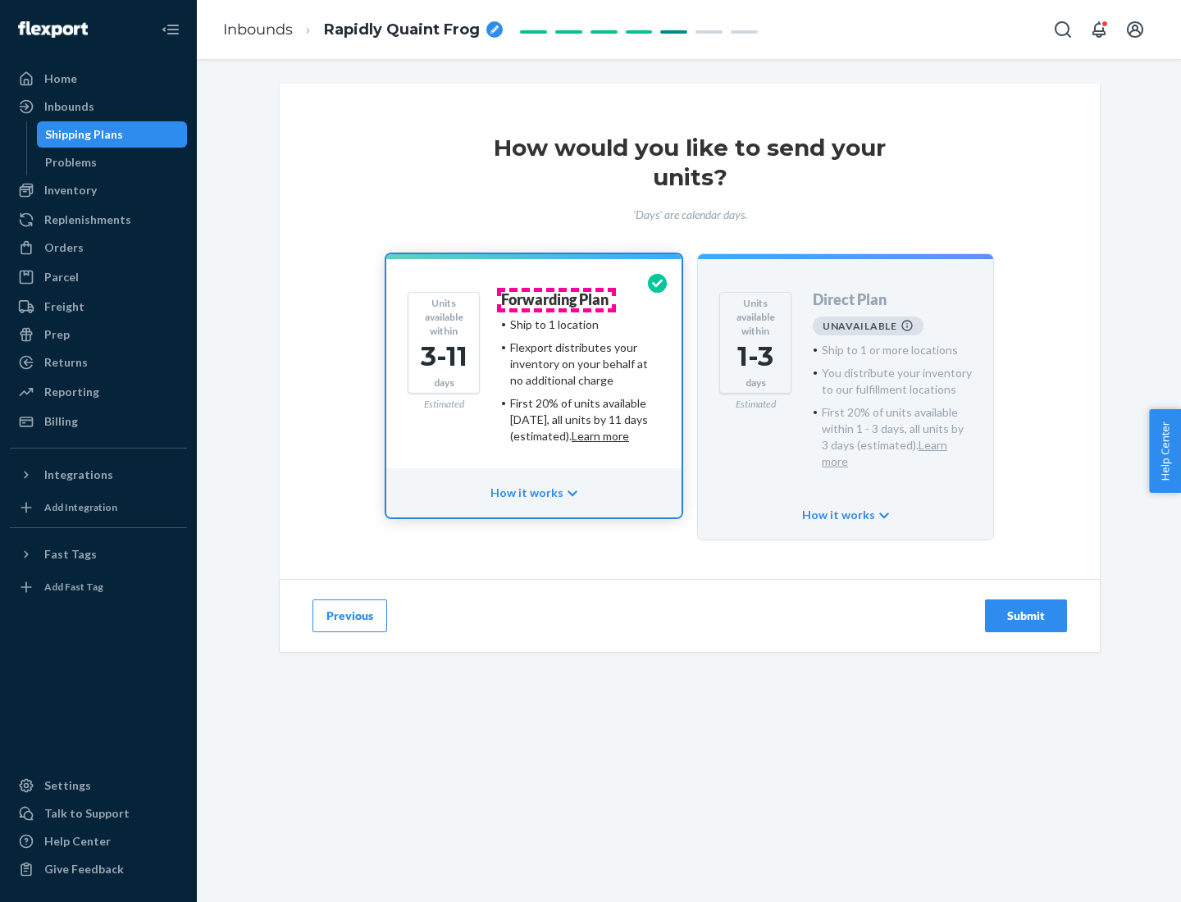
click at [556, 299] on h4 "Forwarding Plan" at bounding box center [554, 300] width 107 height 16
click at [1026, 608] on div "Submit" at bounding box center [1026, 616] width 54 height 16
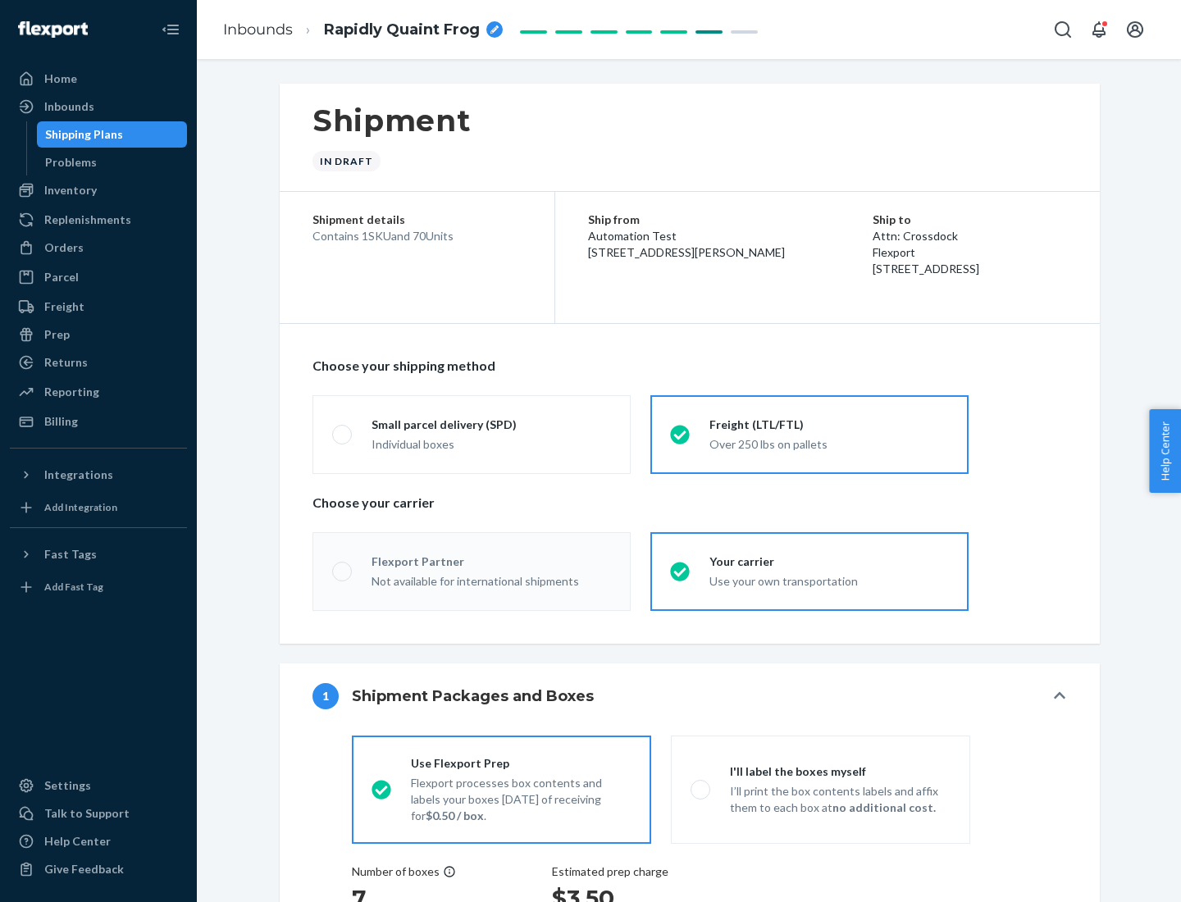
radio input "true"
radio input "false"
radio input "true"
radio input "false"
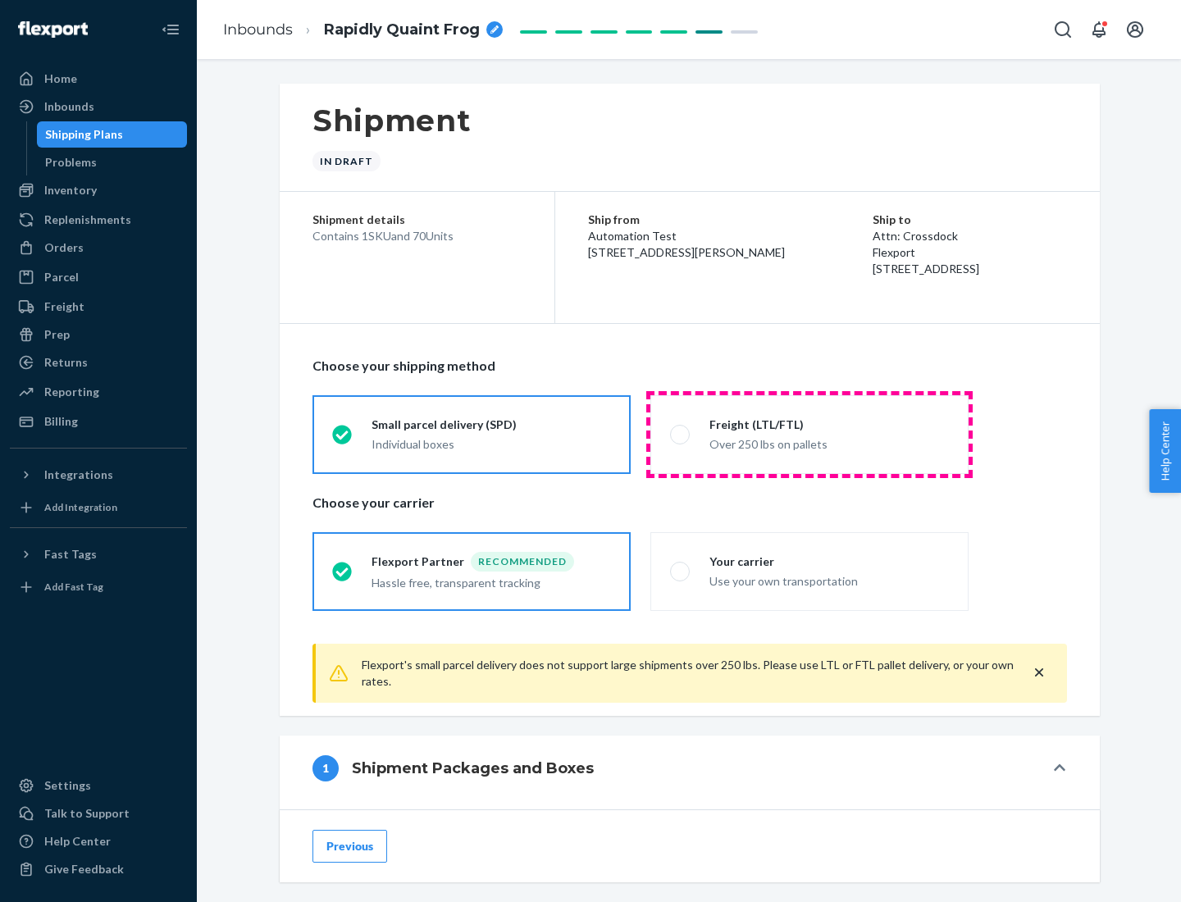
click at [809, 434] on div "Over 250 lbs on pallets" at bounding box center [828, 443] width 239 height 20
click at [681, 434] on input "Freight (LTL/FTL) Over 250 lbs on pallets" at bounding box center [675, 434] width 11 height 11
radio input "true"
radio input "false"
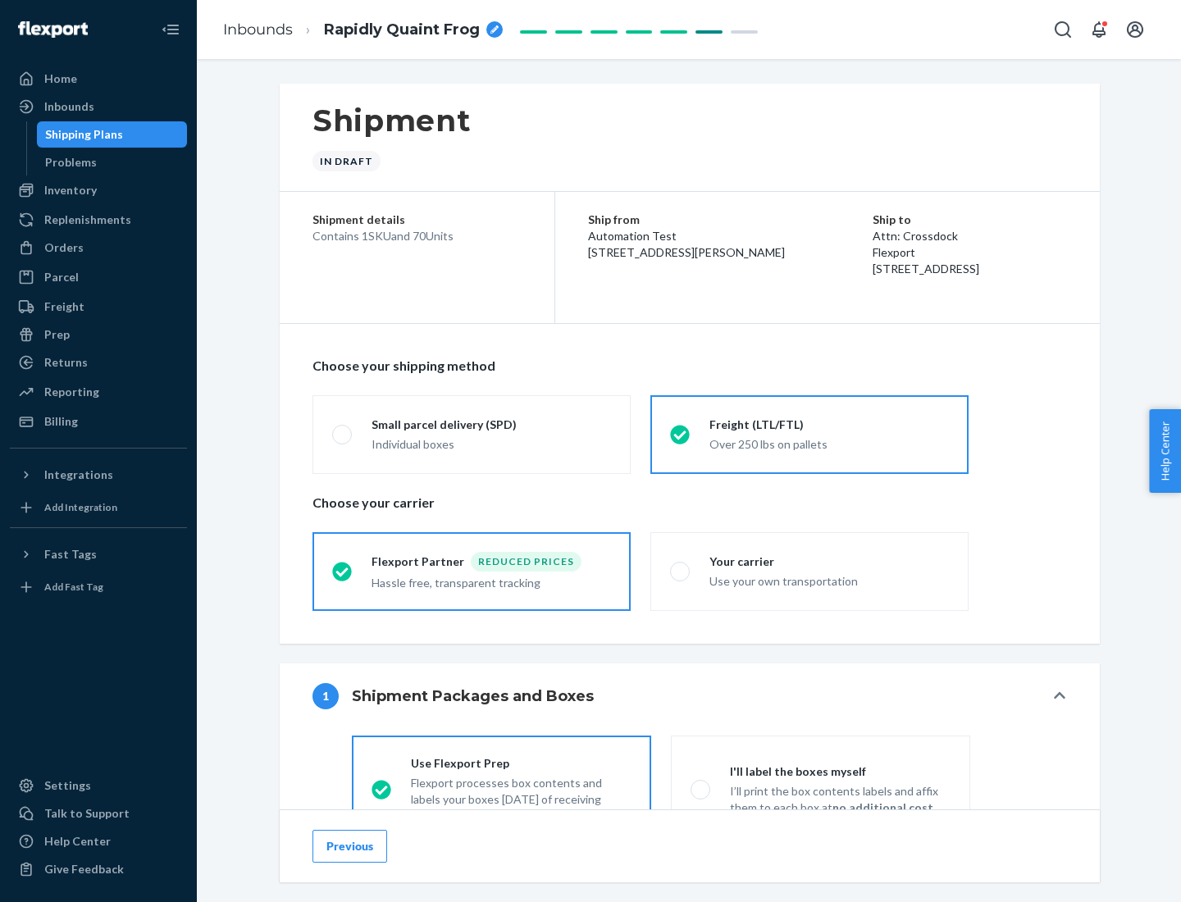
scroll to position [91, 0]
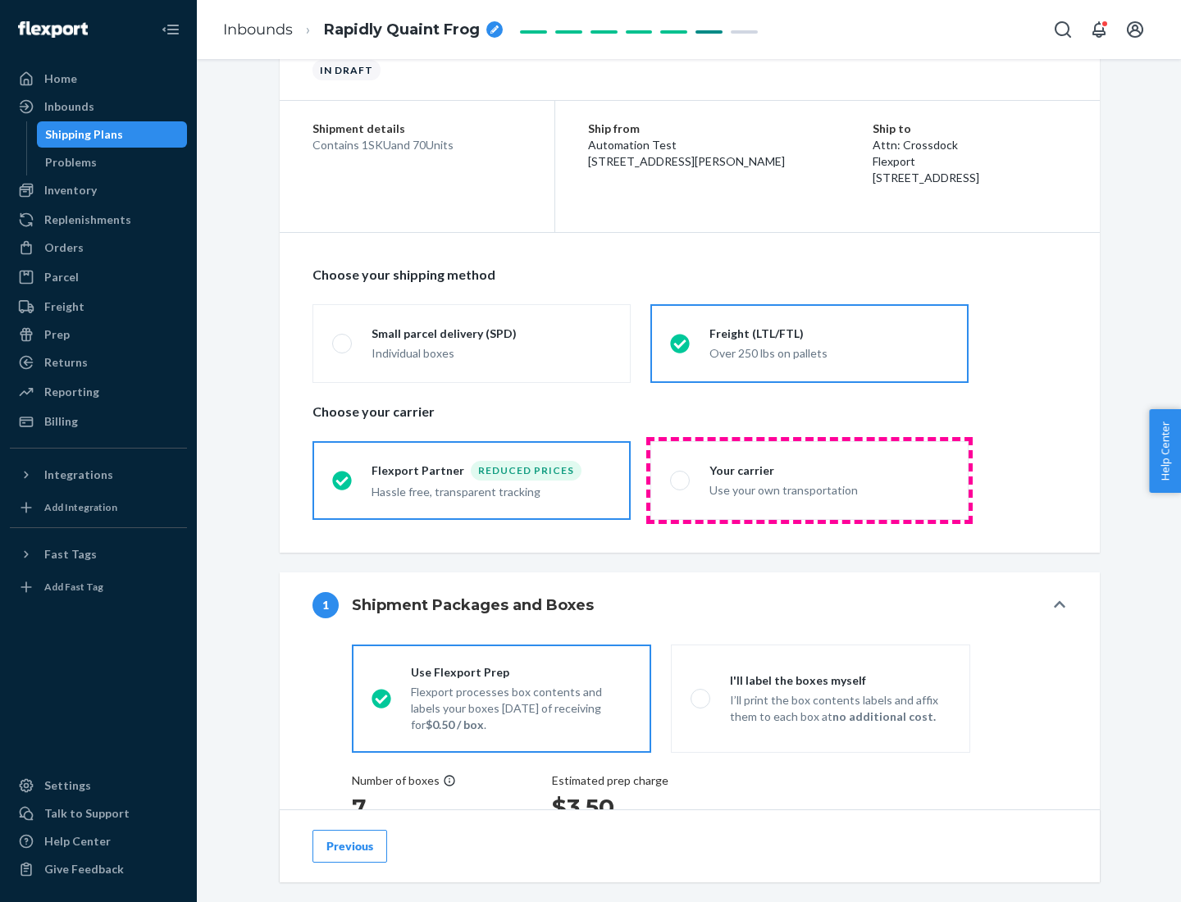
click at [809, 480] on div "Use your own transportation" at bounding box center [828, 489] width 239 height 20
click at [681, 480] on input "Your carrier Use your own transportation" at bounding box center [675, 480] width 11 height 11
radio input "true"
radio input "false"
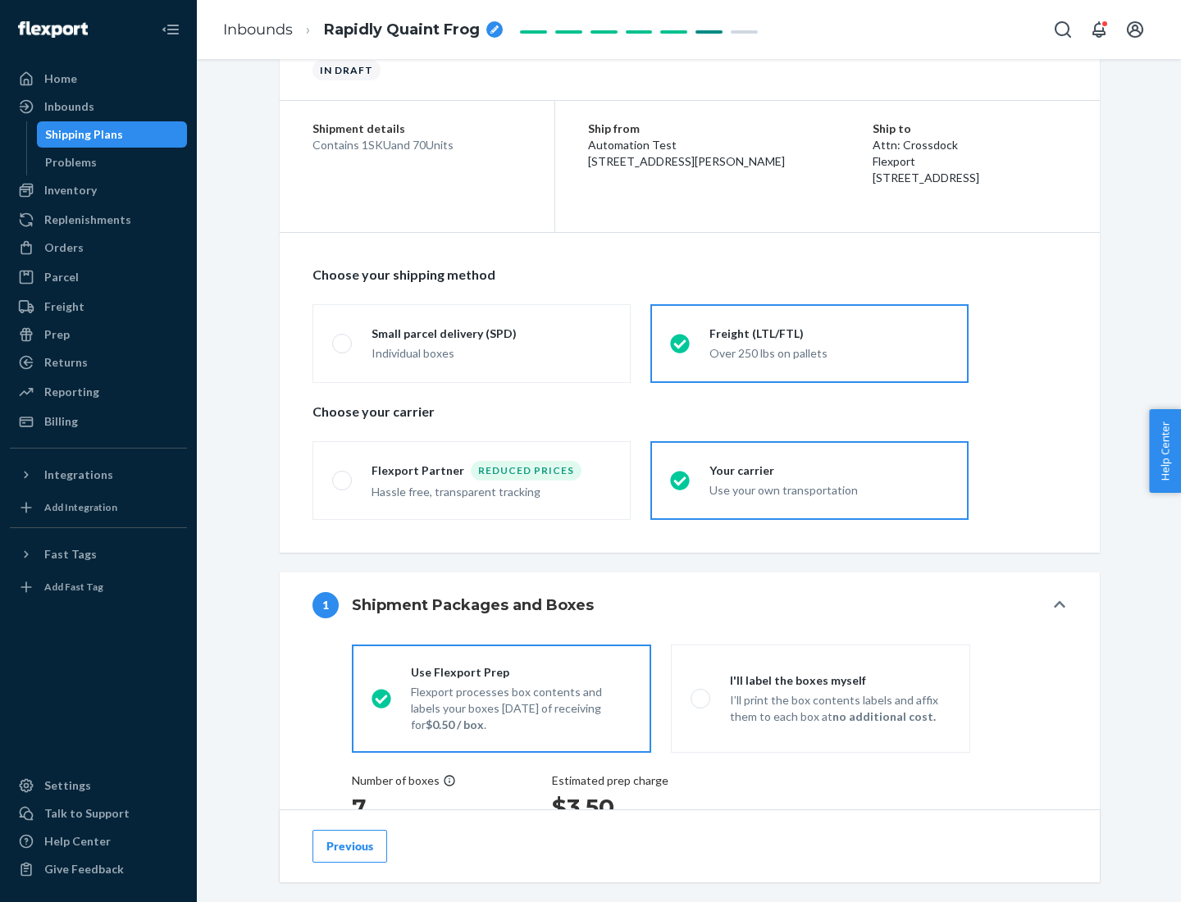
scroll to position [309, 0]
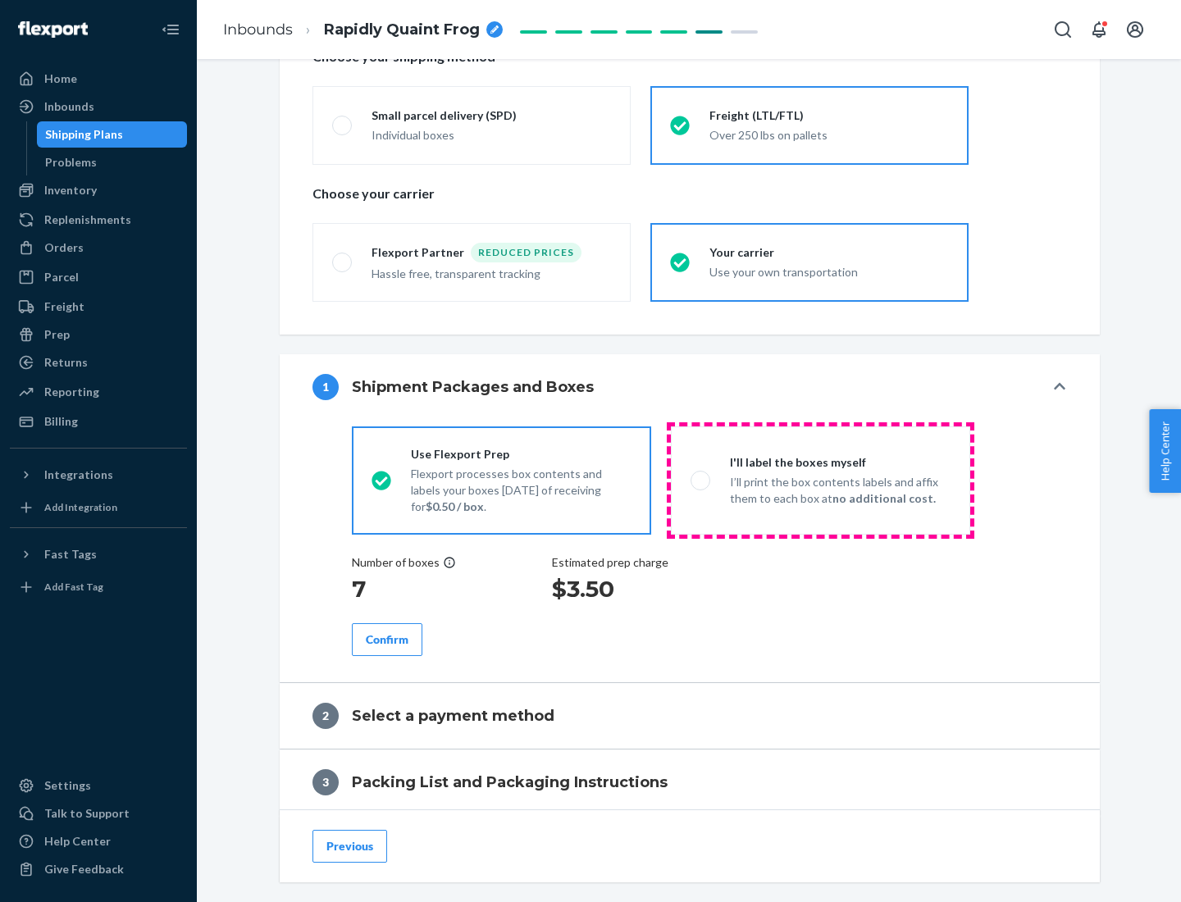
click at [820, 480] on p "I’ll print the box contents labels and affix them to each box at no additional …" at bounding box center [840, 490] width 221 height 33
click at [701, 480] on input "I'll label the boxes myself I’ll print the box contents labels and affix them t…" at bounding box center [695, 480] width 11 height 11
radio input "true"
radio input "false"
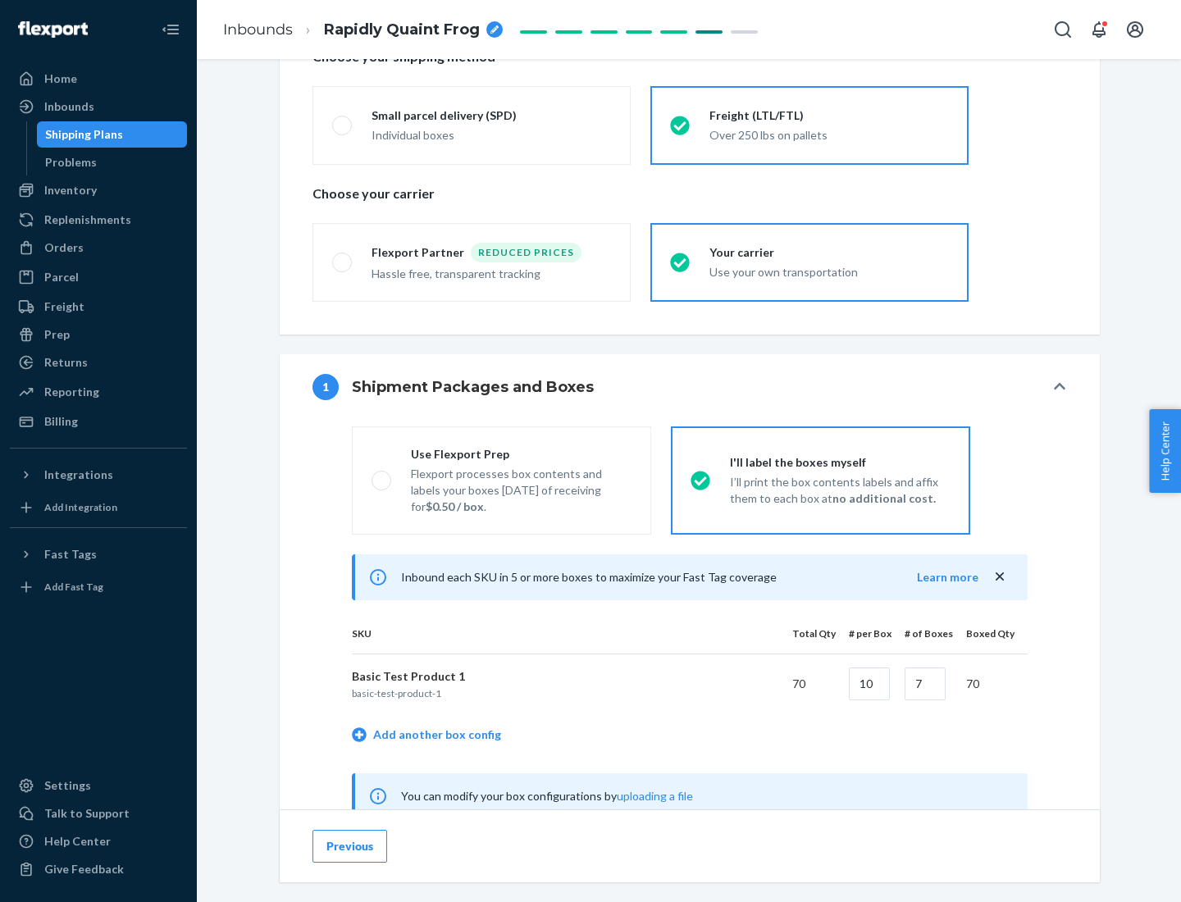
scroll to position [513, 0]
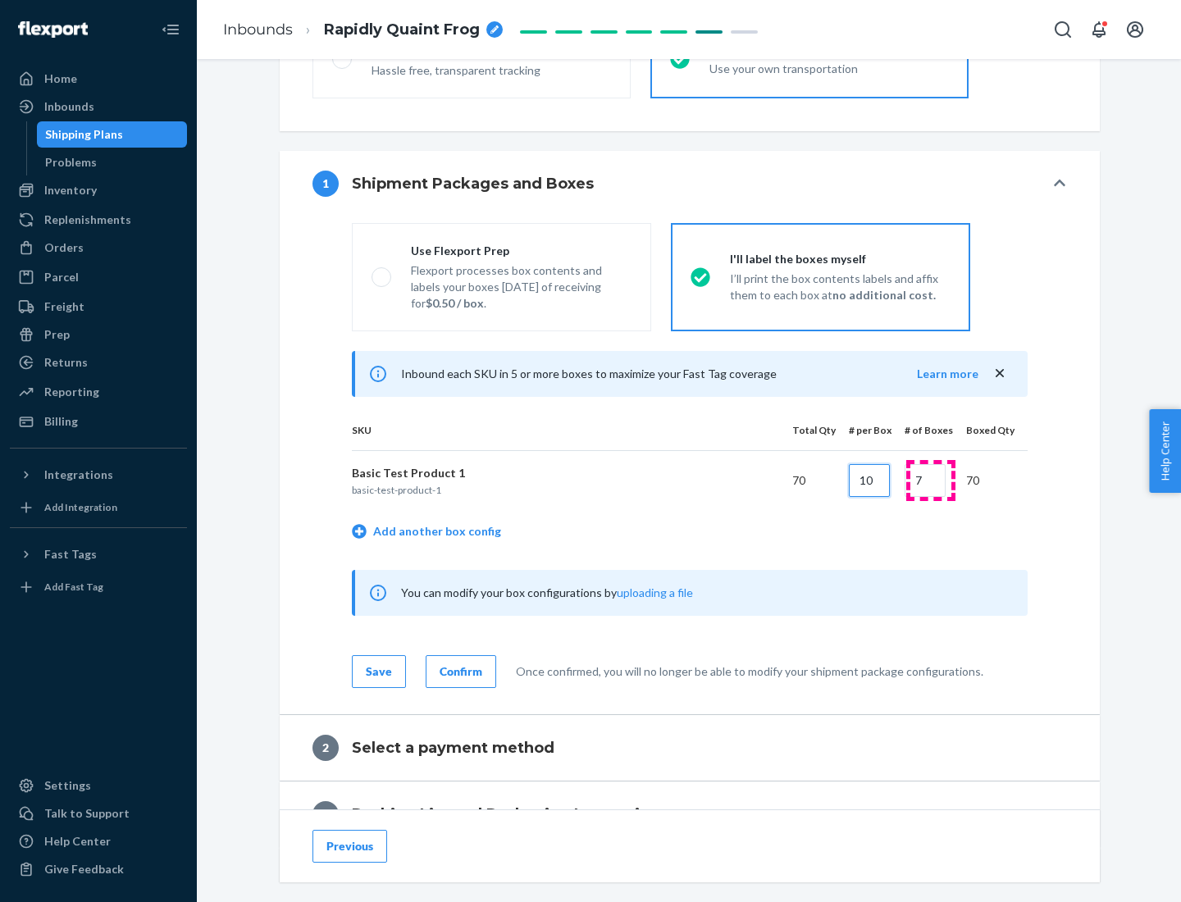
type input "10"
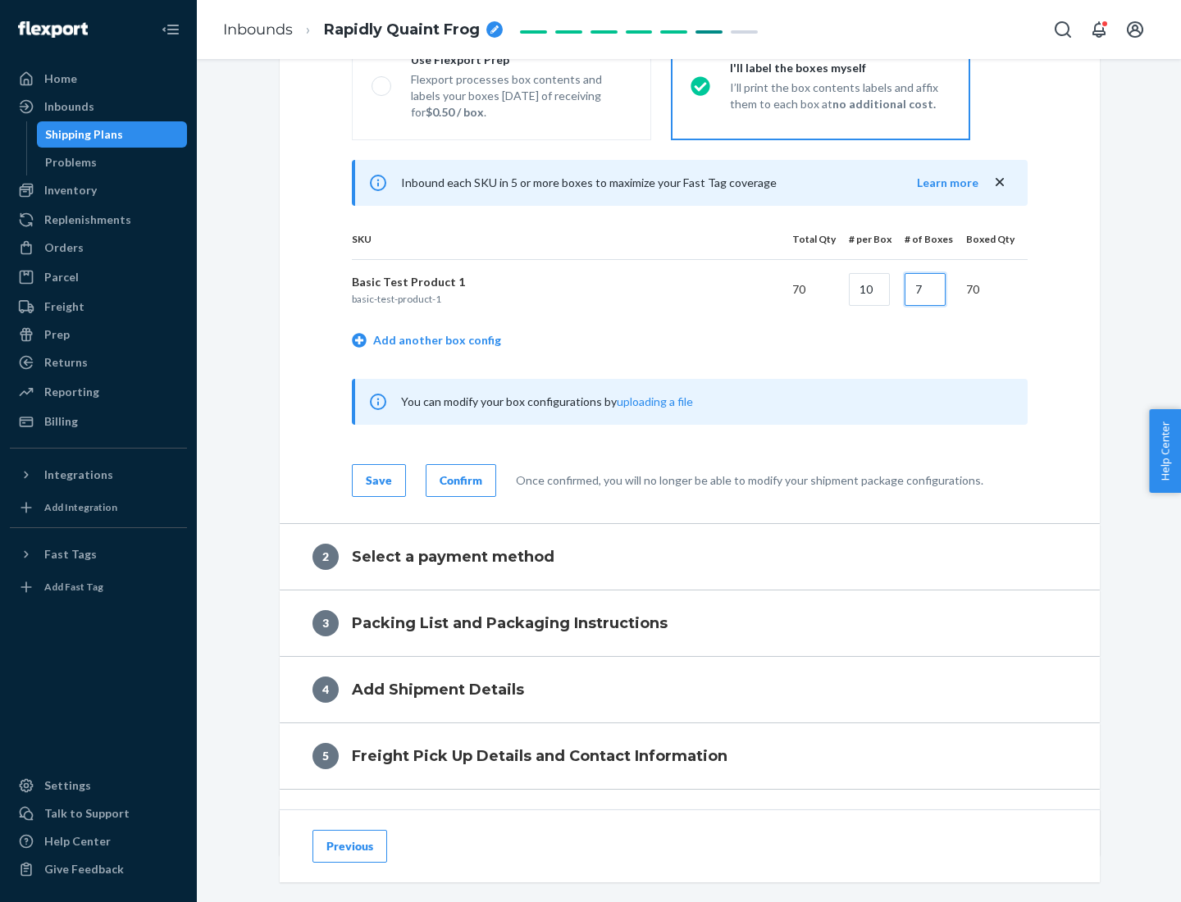
type input "7"
click at [458, 480] on div "Confirm" at bounding box center [461, 480] width 43 height 16
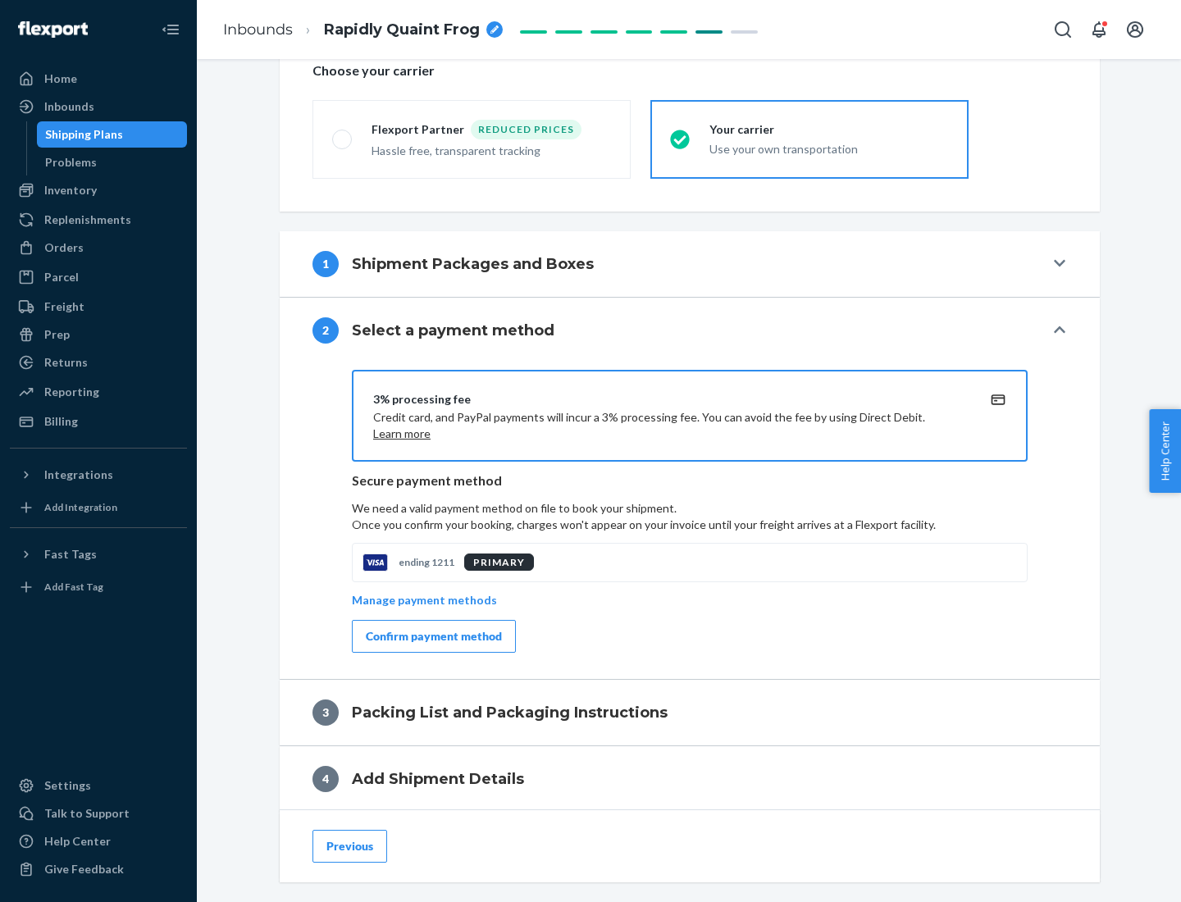
scroll to position [588, 0]
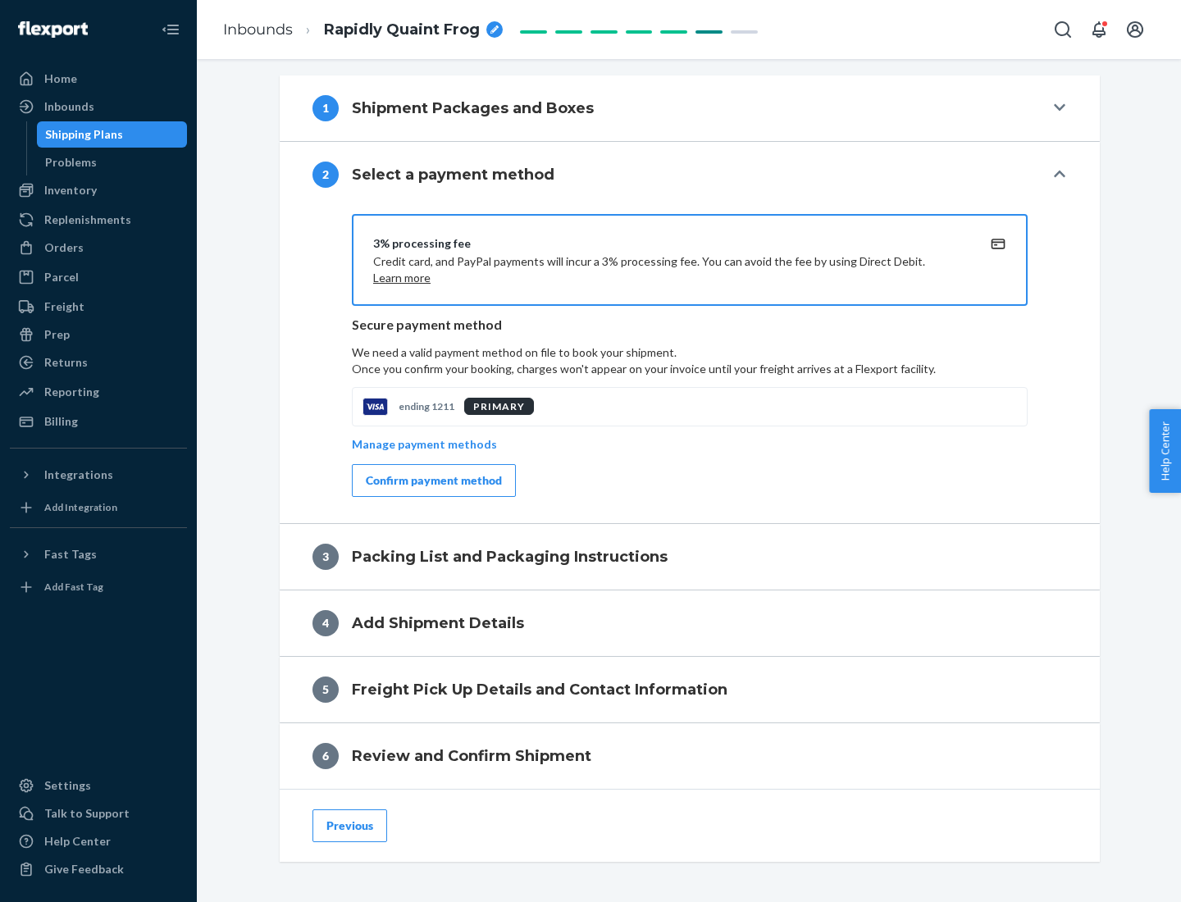
click at [432, 481] on div "Confirm payment method" at bounding box center [434, 480] width 136 height 16
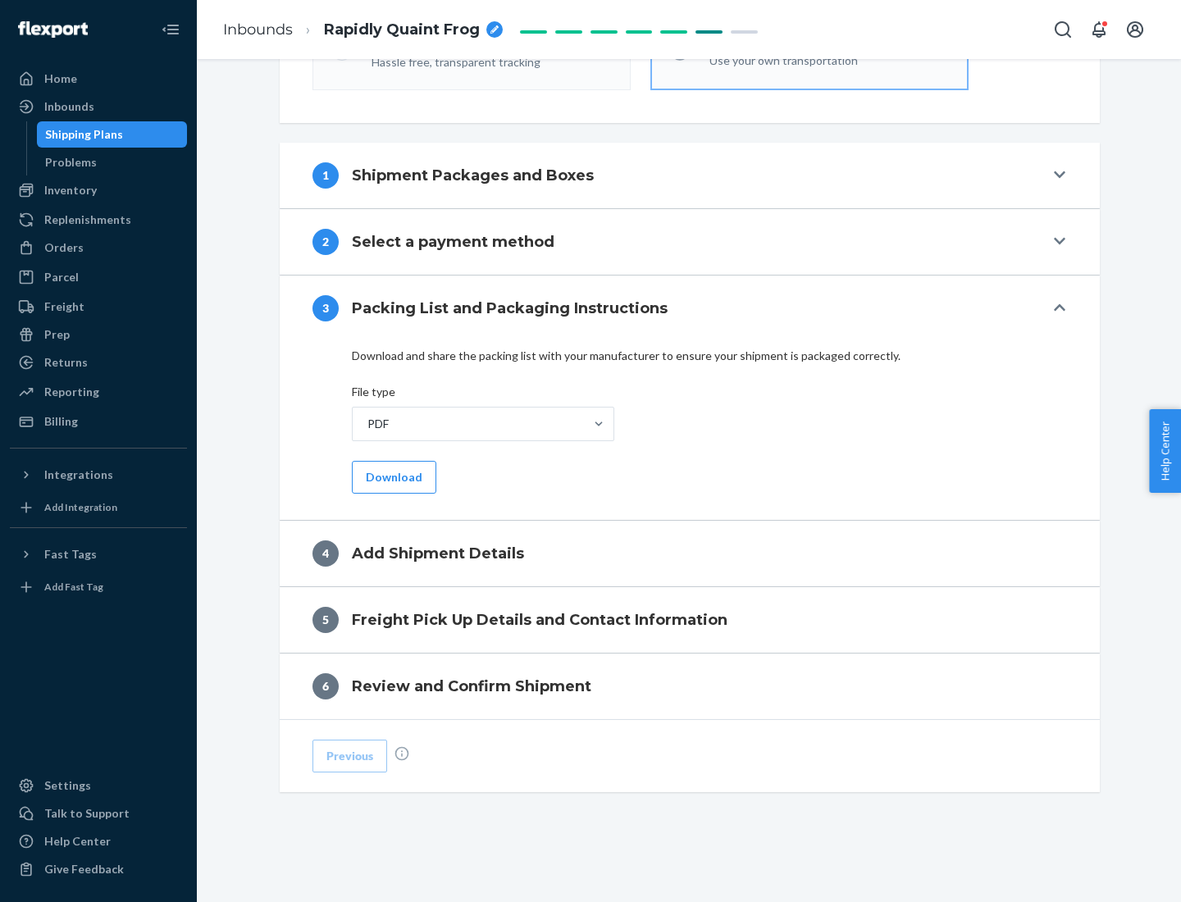
scroll to position [517, 0]
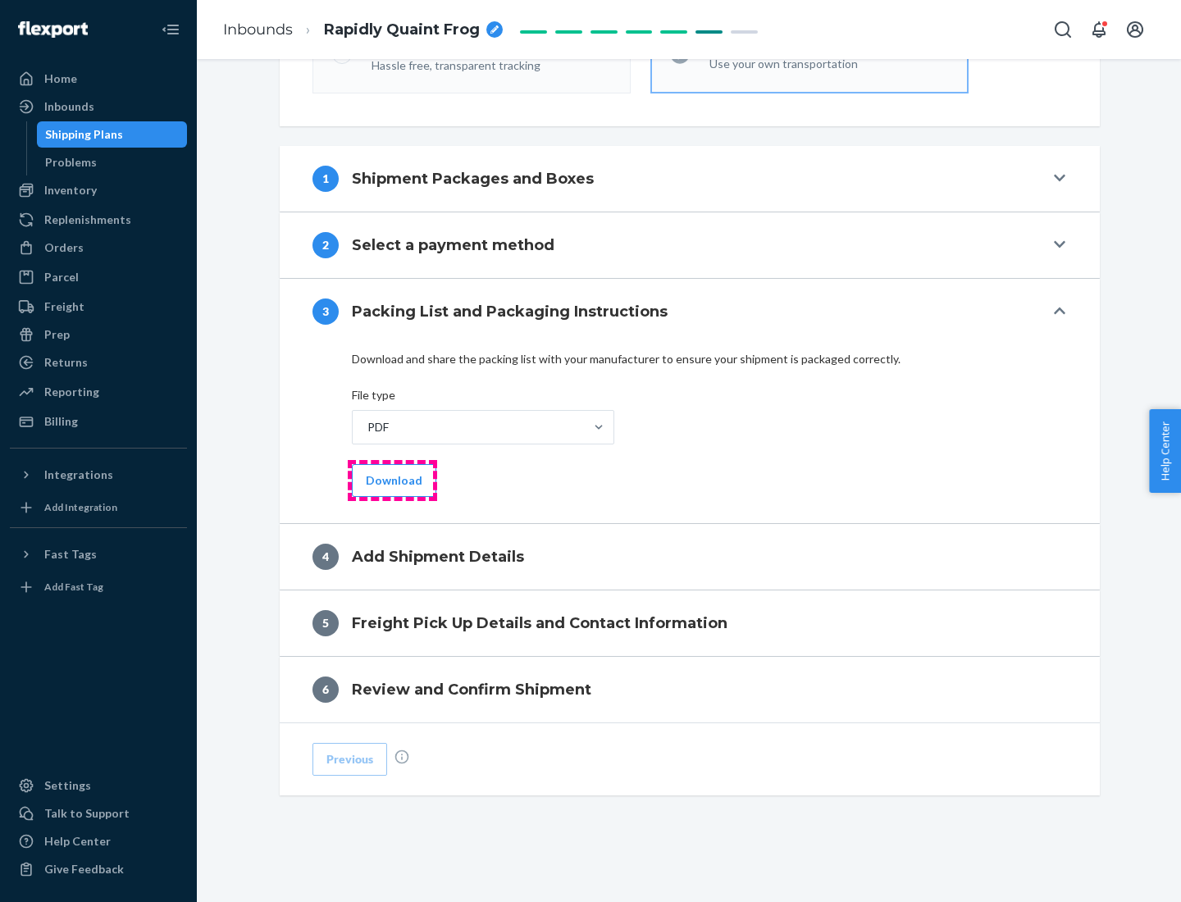
click at [392, 480] on button "Download" at bounding box center [394, 480] width 84 height 33
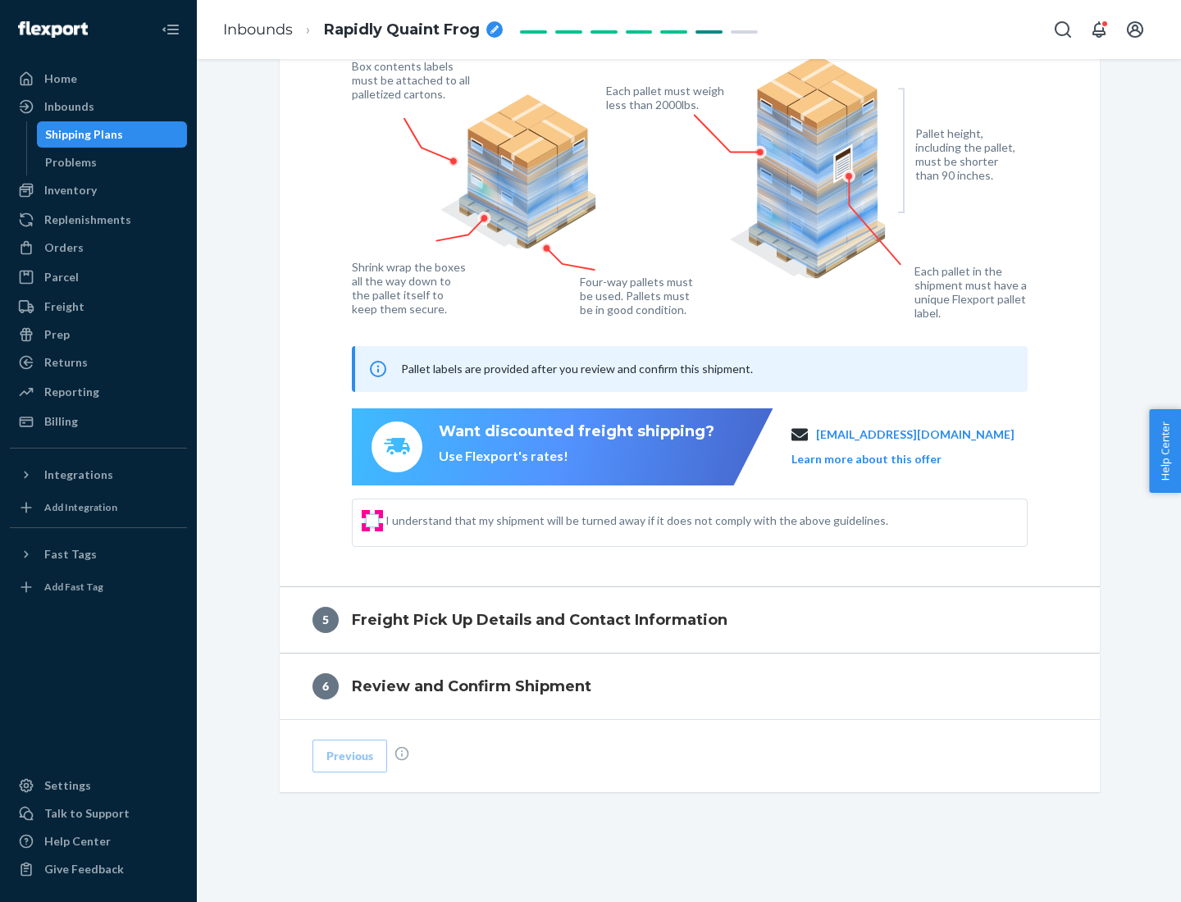
click at [372, 520] on input "I understand that my shipment will be turned away if it does not comply with th…" at bounding box center [372, 520] width 13 height 13
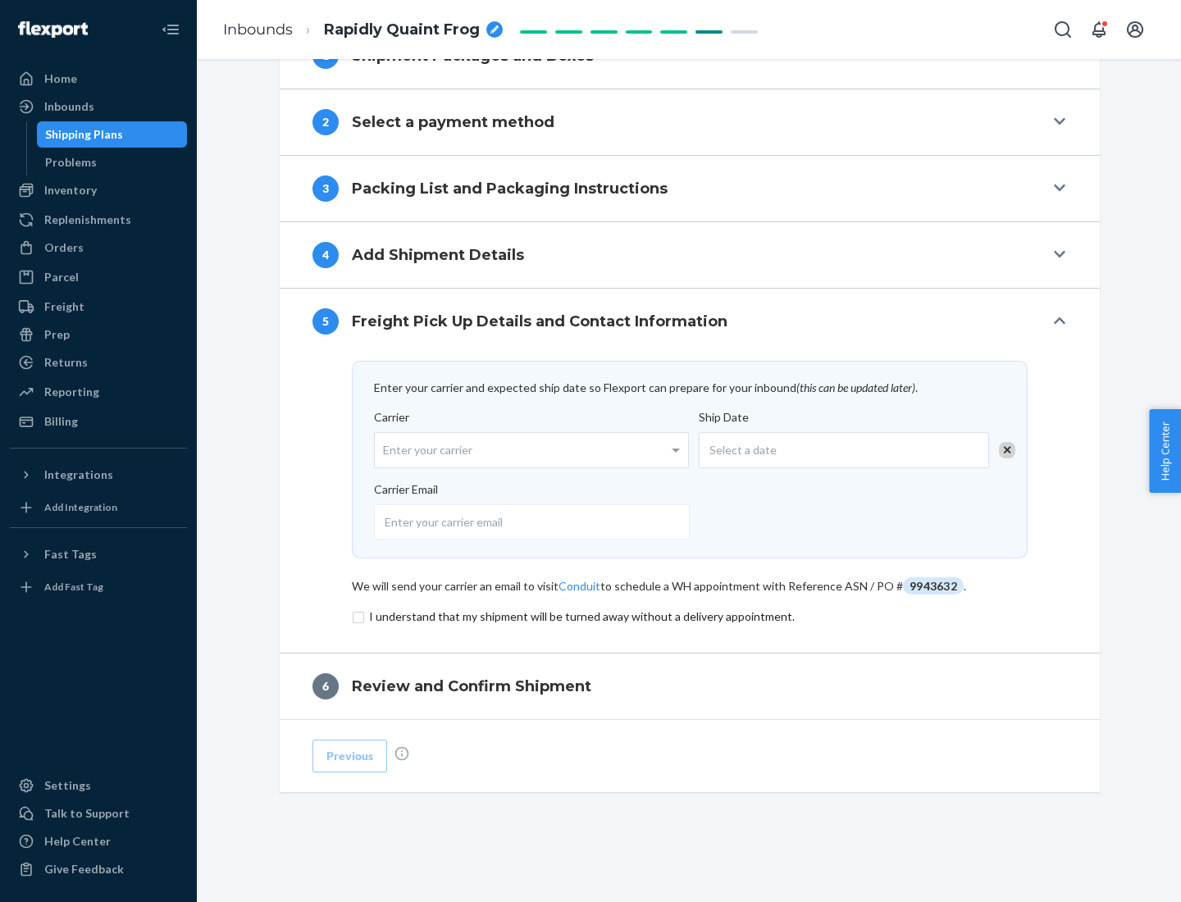
scroll to position [640, 0]
click at [690, 616] on input "checkbox" at bounding box center [690, 617] width 676 height 20
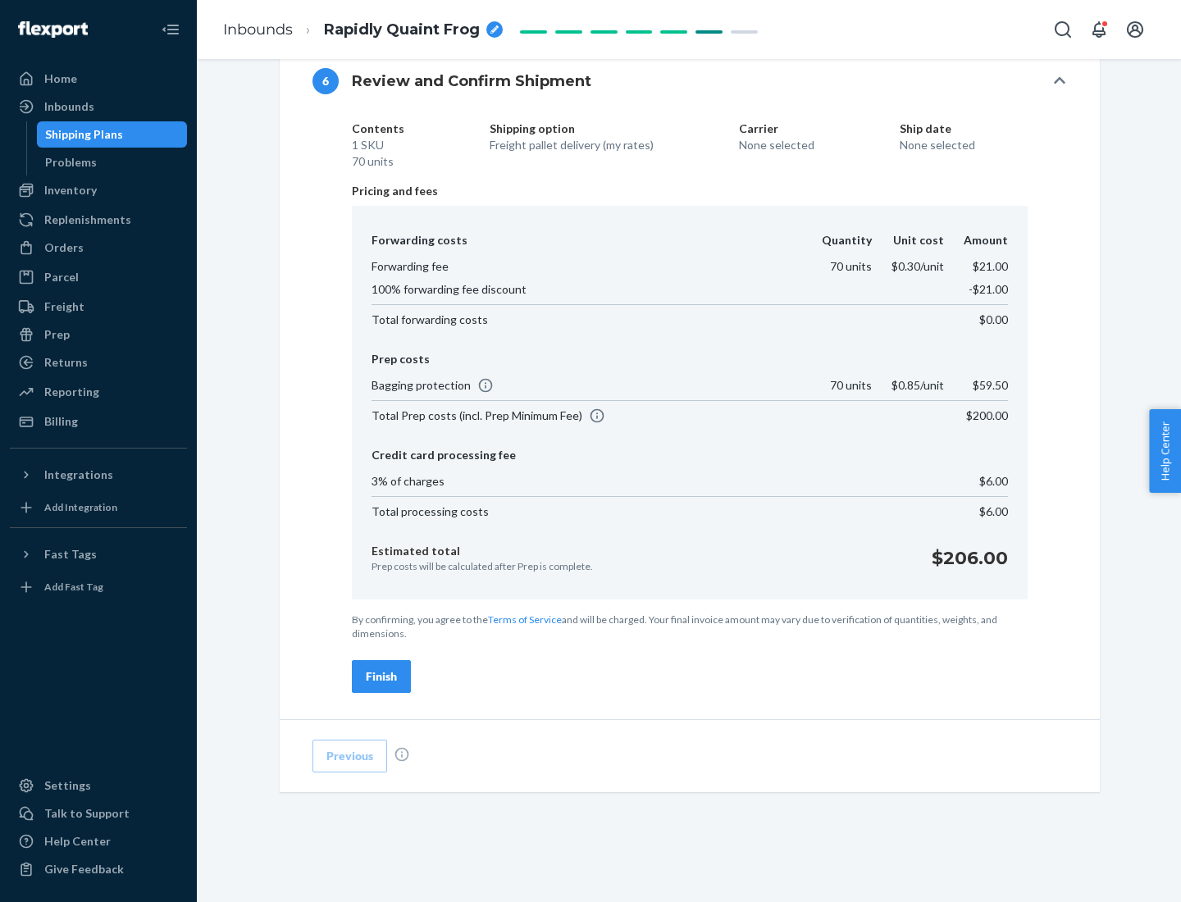
click at [381, 677] on div "Finish" at bounding box center [381, 676] width 31 height 16
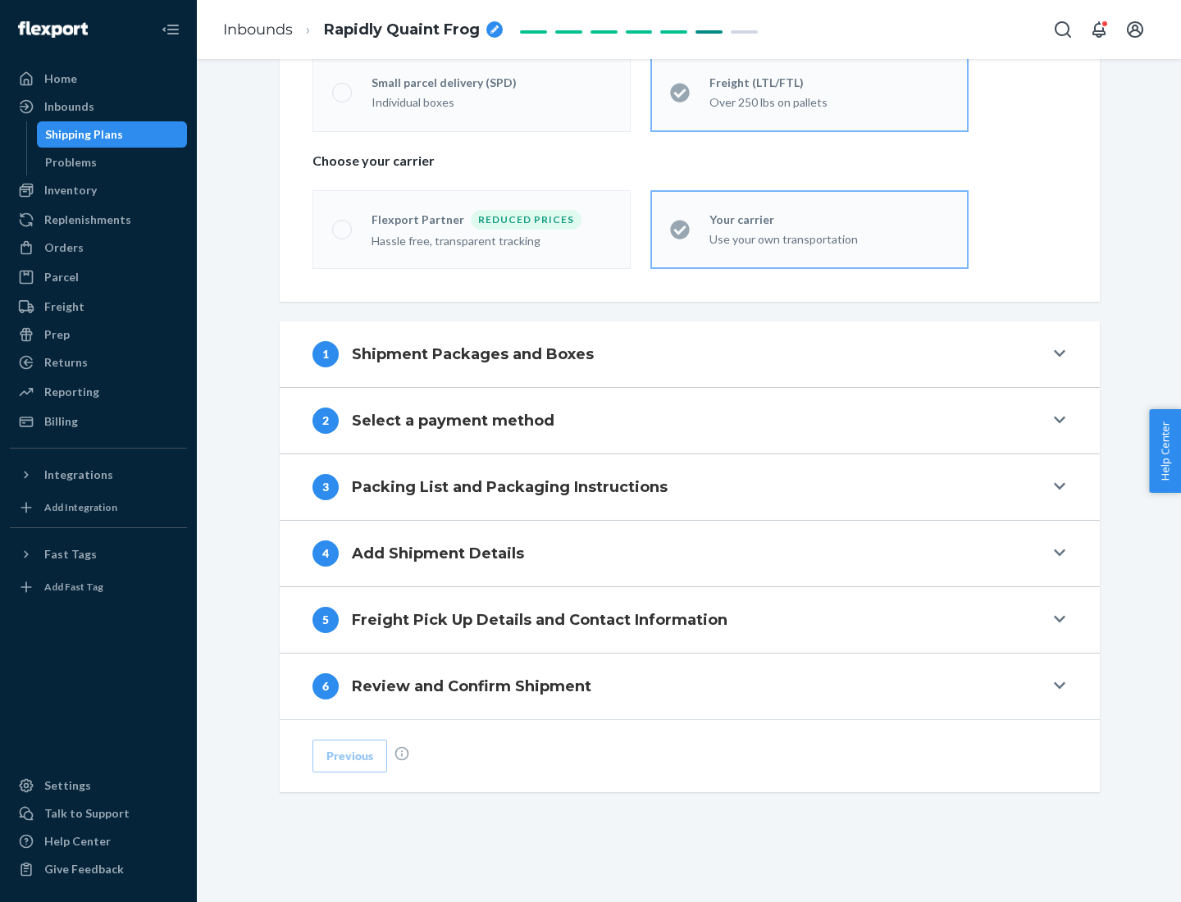
scroll to position [342, 0]
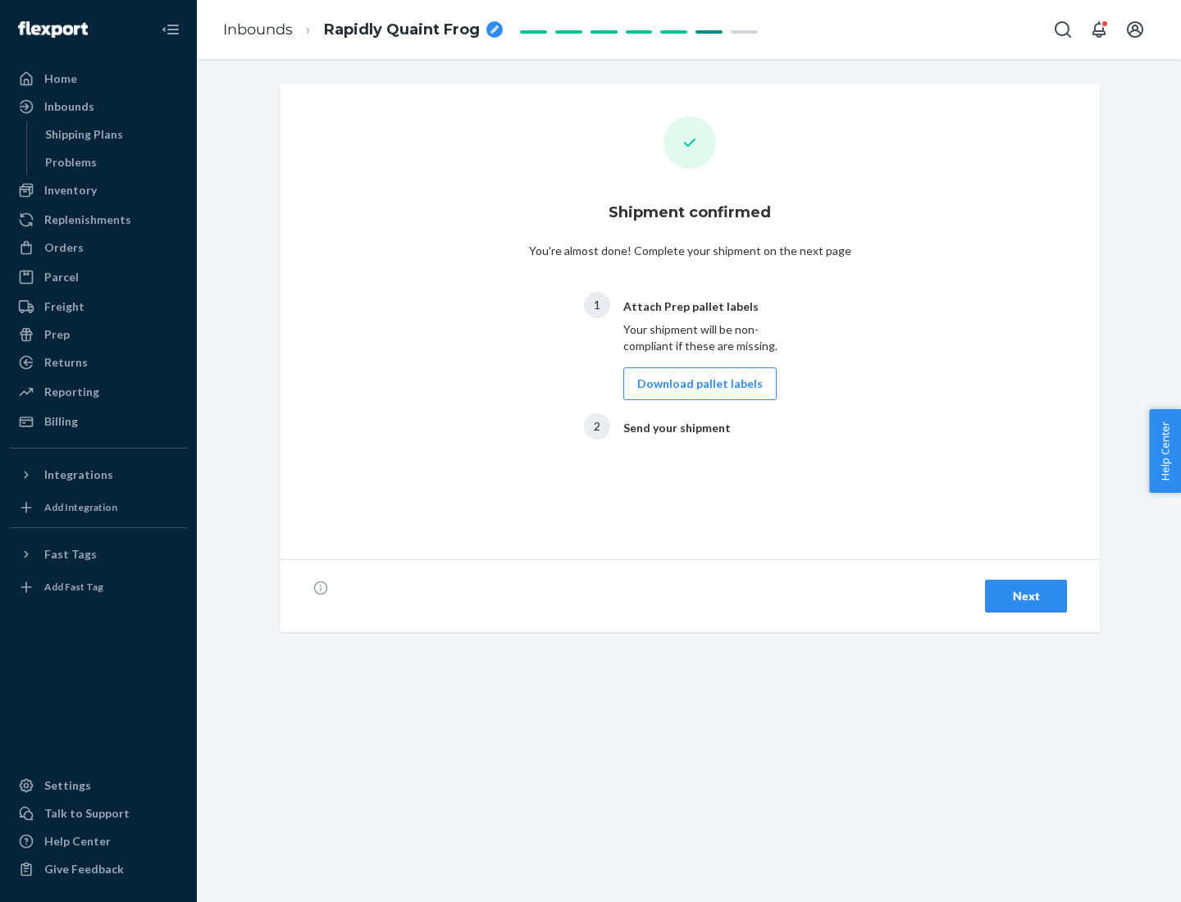
click at [695, 384] on button "Download pallet labels" at bounding box center [699, 383] width 153 height 33
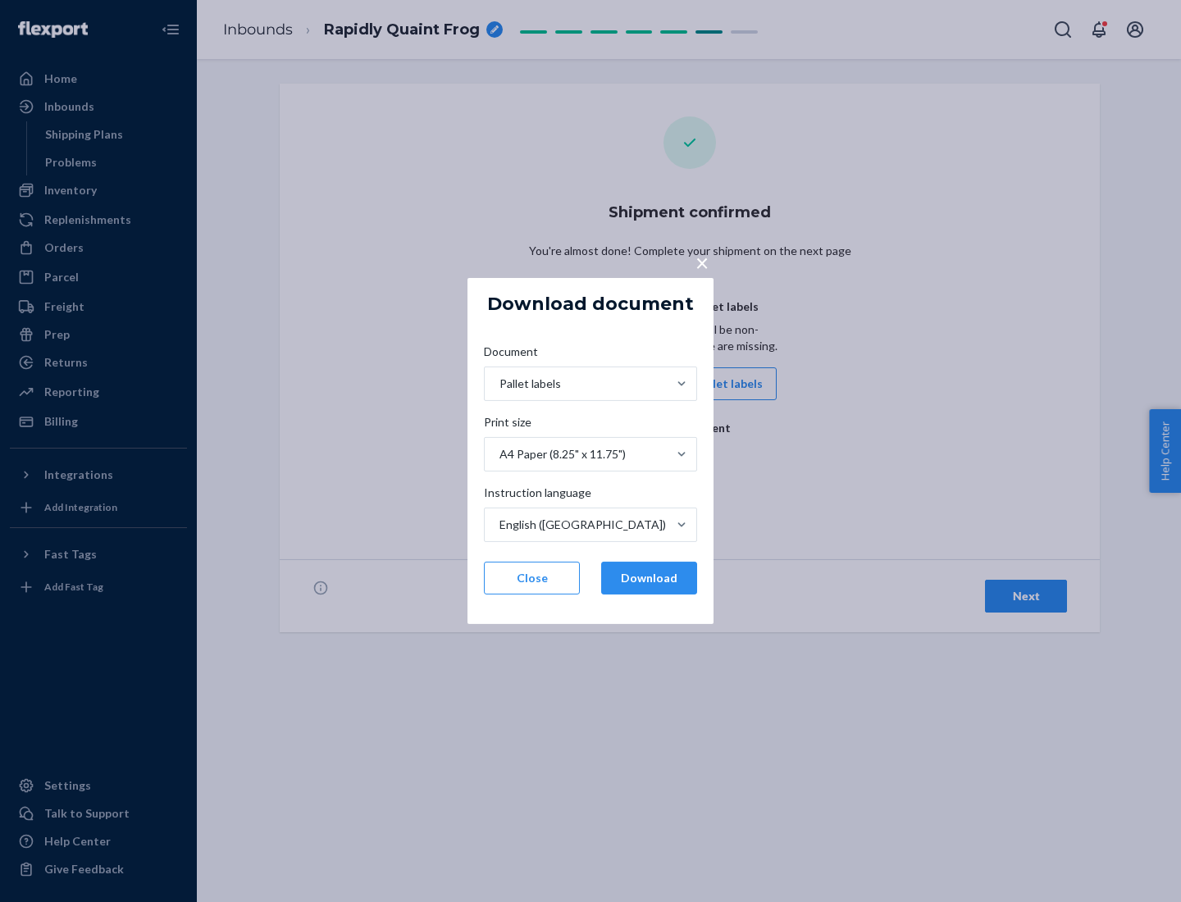
click at [649, 578] on button "Download" at bounding box center [649, 578] width 96 height 33
click at [701, 262] on span "×" at bounding box center [701, 262] width 13 height 28
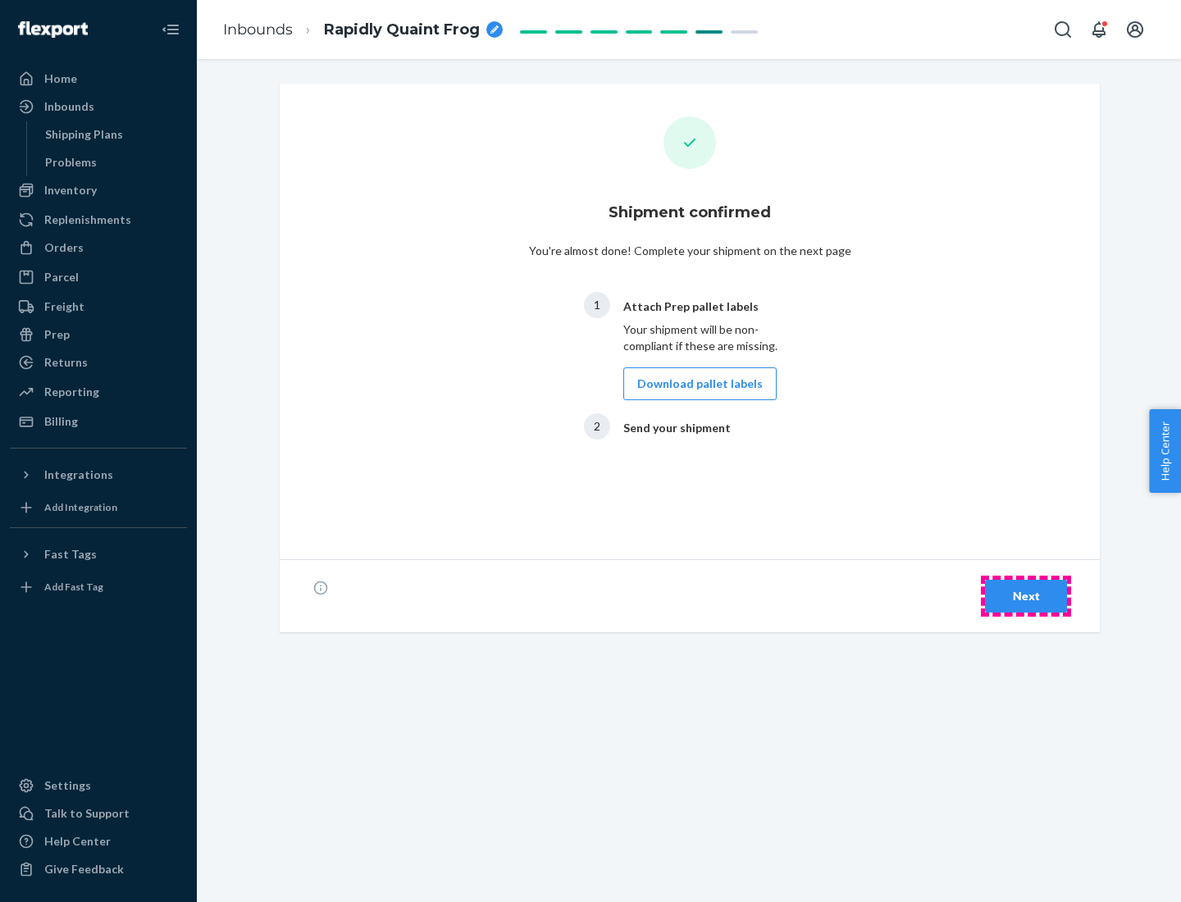
click at [1026, 596] on div "Next" at bounding box center [1026, 596] width 54 height 16
